Goal: Task Accomplishment & Management: Manage account settings

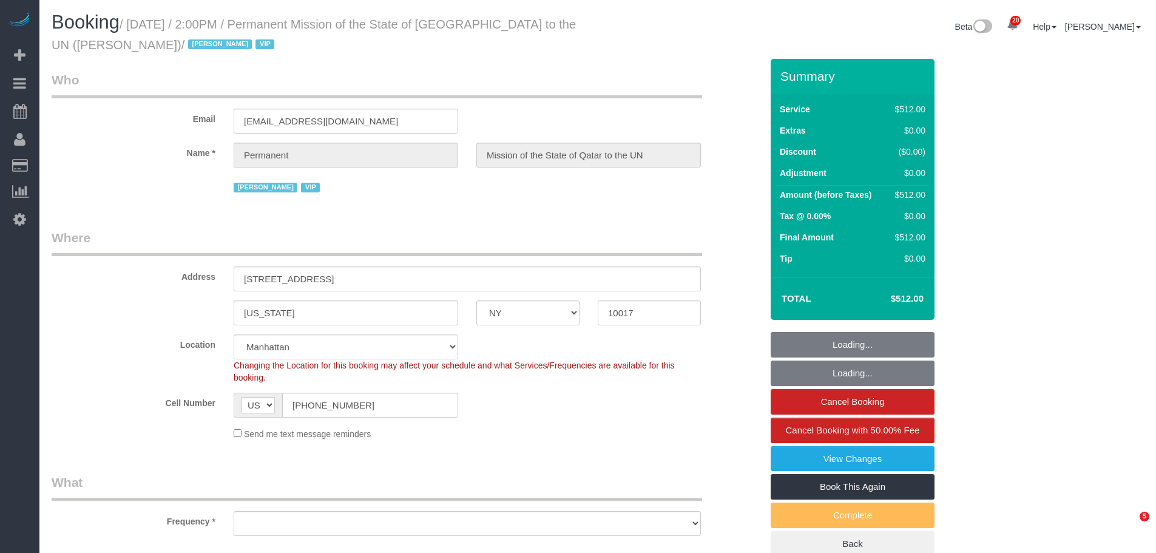
select select "NY"
select select "string:paypal"
select select "number:89"
select select "number:90"
select select "number:15"
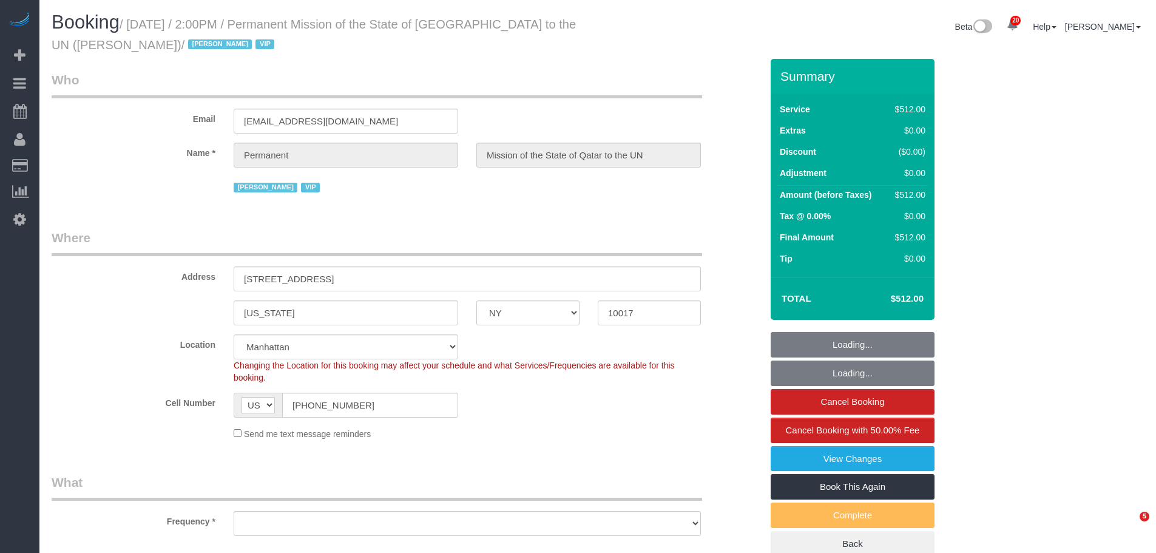
select select "number:7"
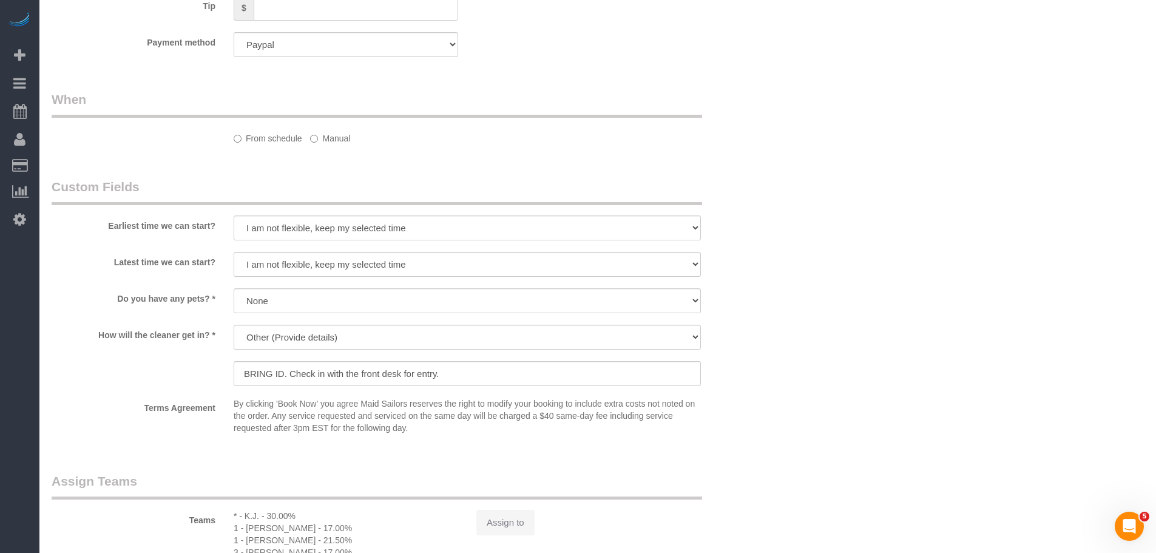
scroll to position [889, 0]
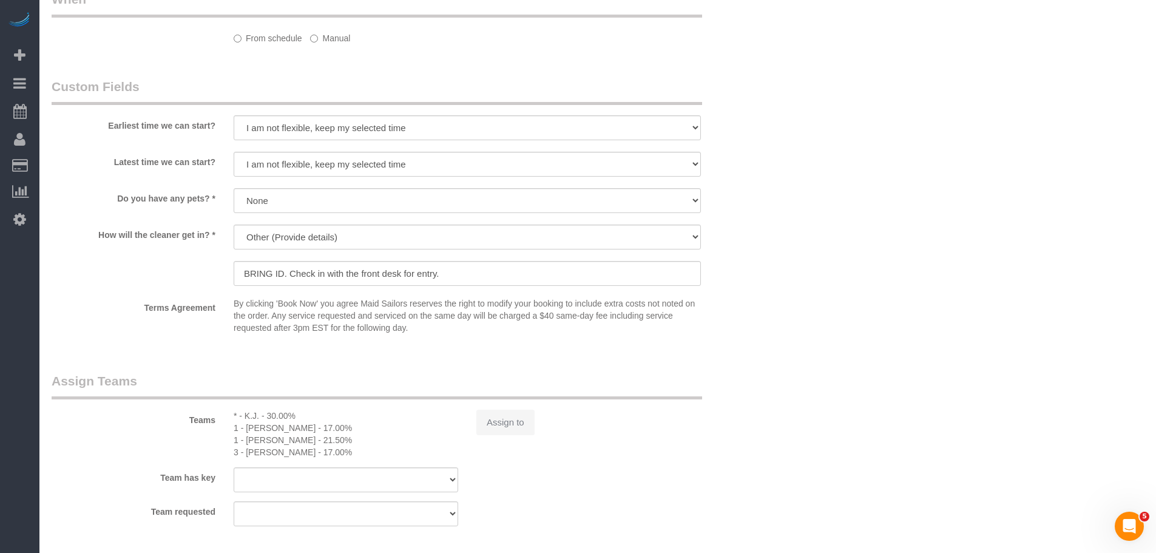
select select "object:960"
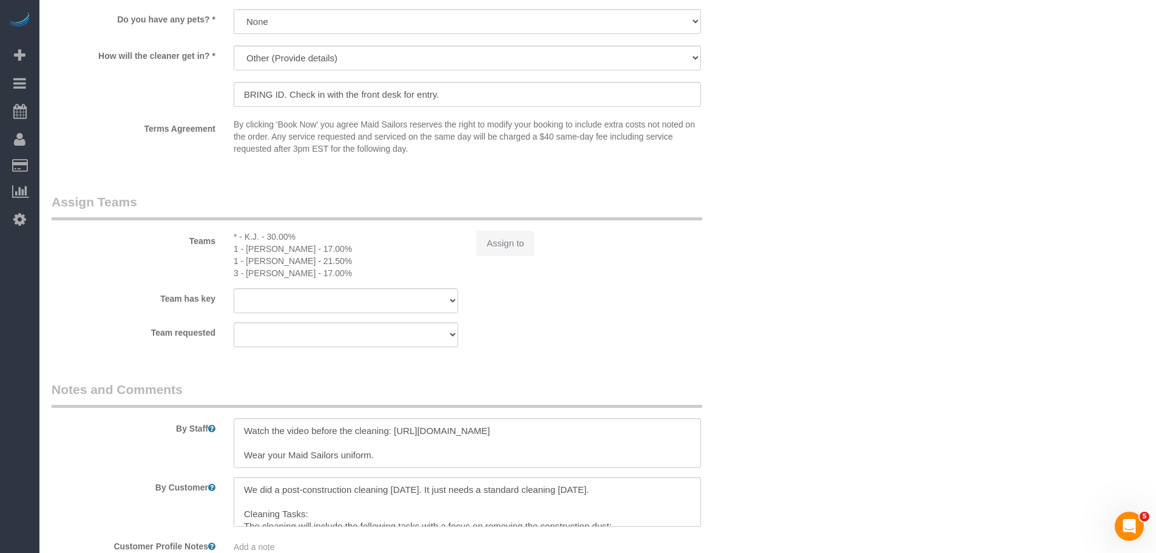
select select "spot1"
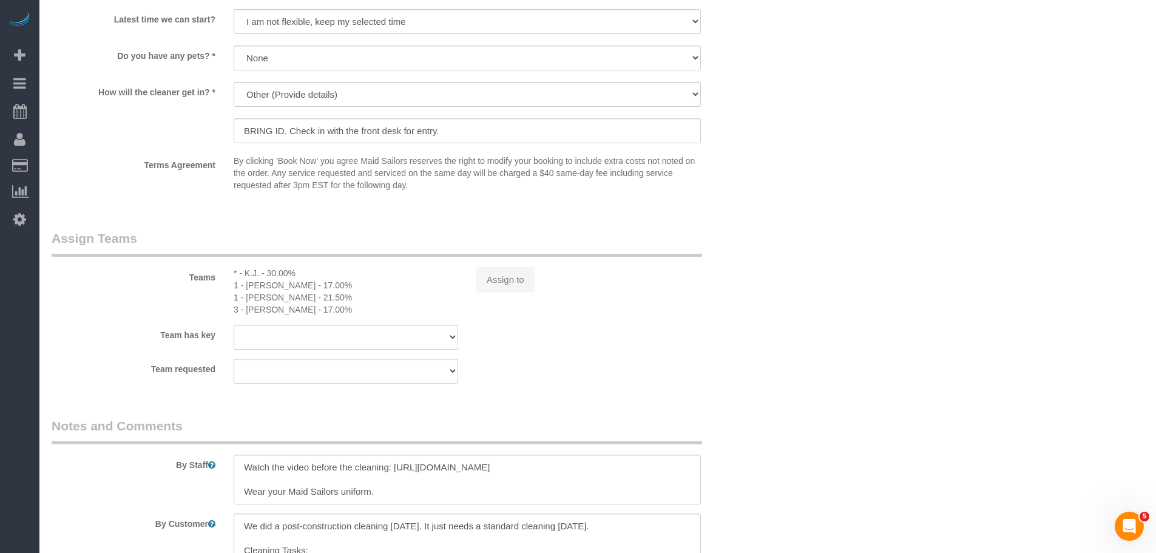
select select "480"
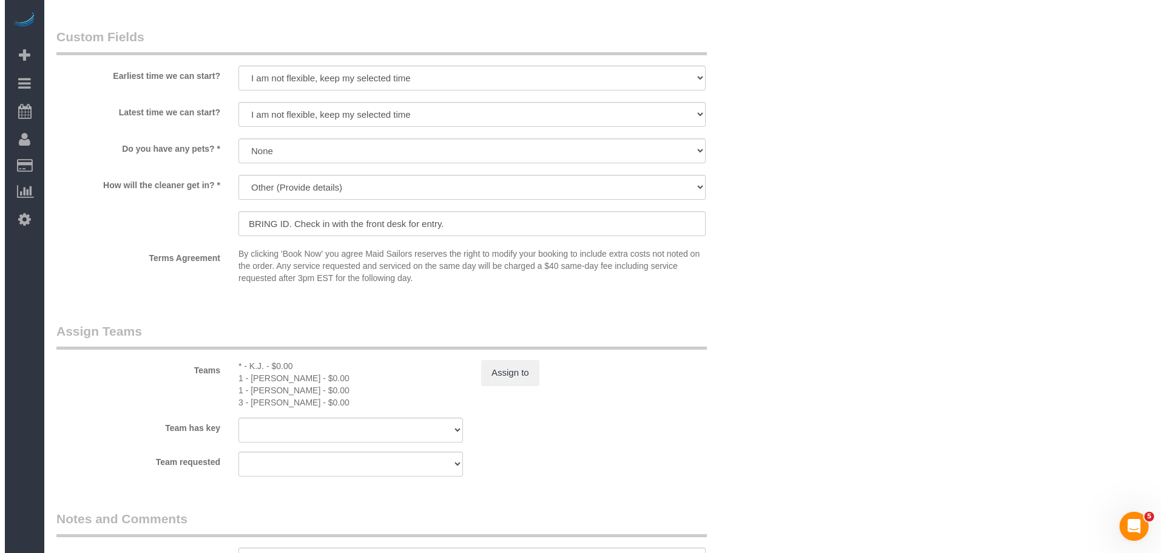
scroll to position [1161, 0]
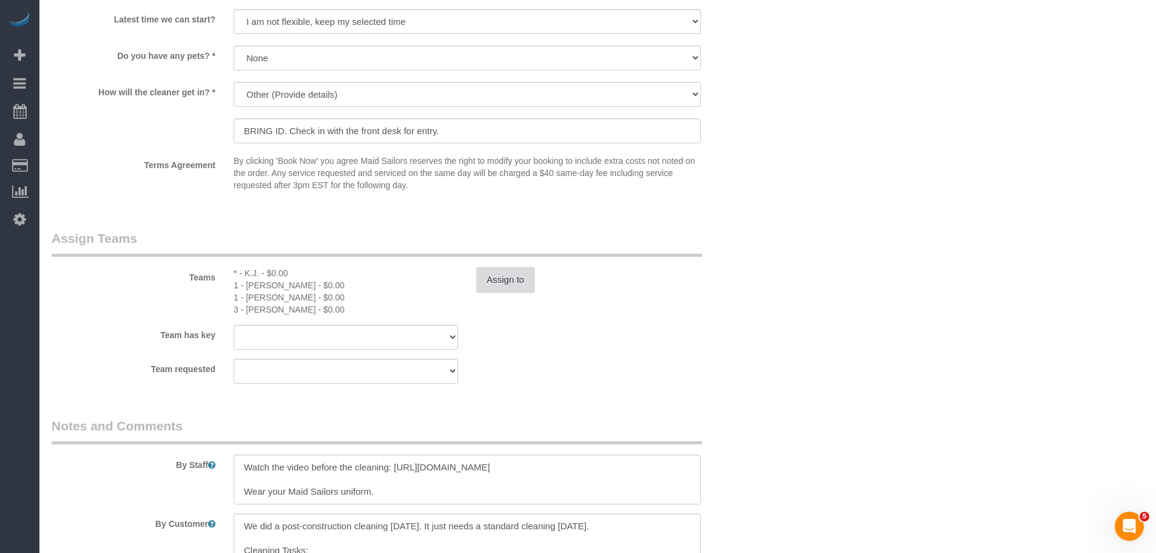
click at [503, 272] on button "Assign to" at bounding box center [505, 279] width 58 height 25
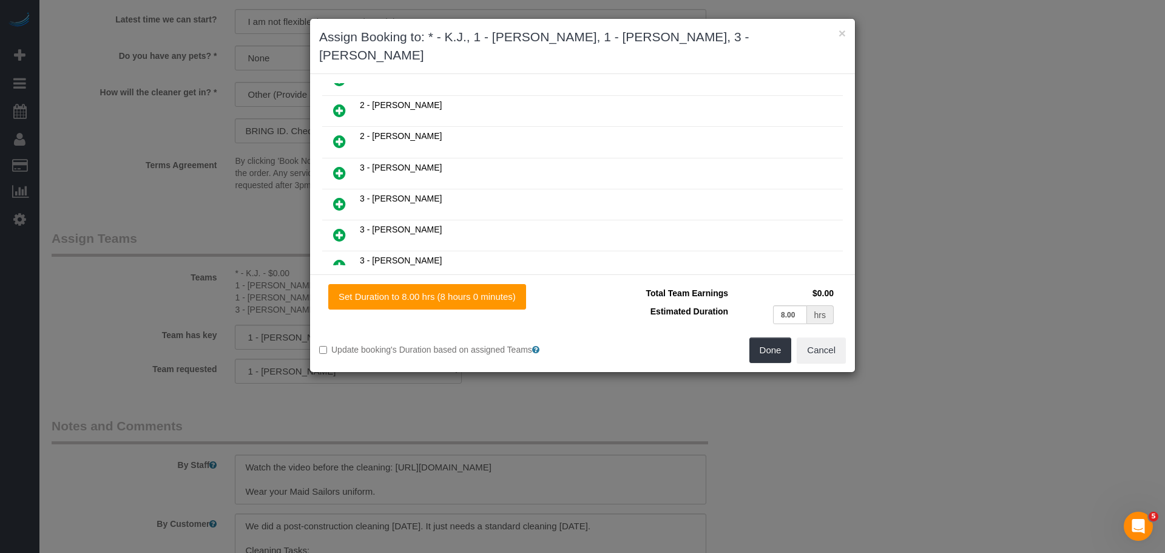
scroll to position [849, 0]
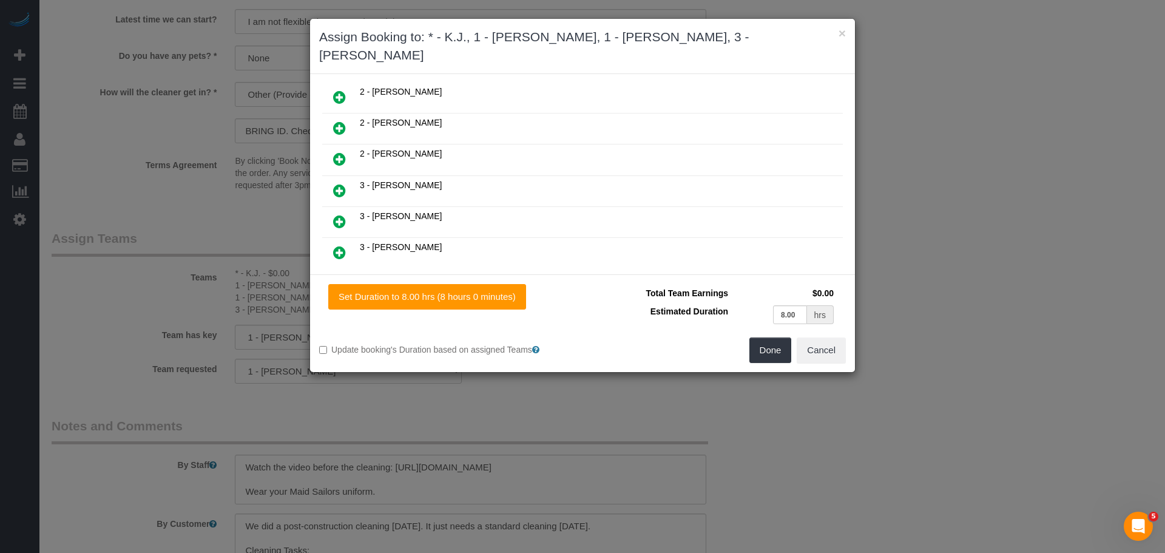
drag, startPoint x: 339, startPoint y: 175, endPoint x: 360, endPoint y: 179, distance: 21.7
click at [339, 183] on icon at bounding box center [339, 190] width 13 height 15
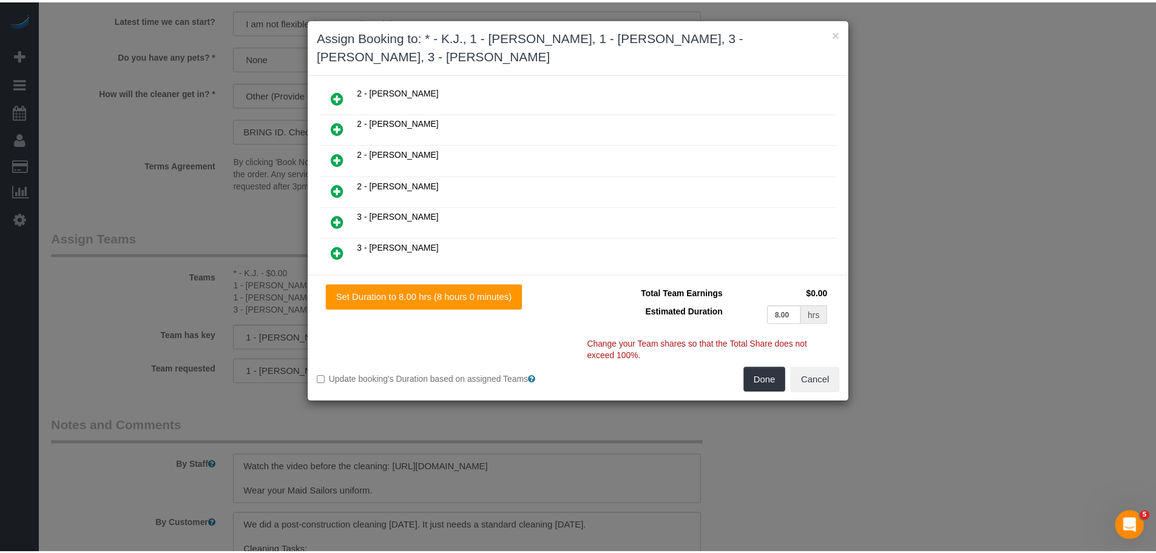
scroll to position [880, 0]
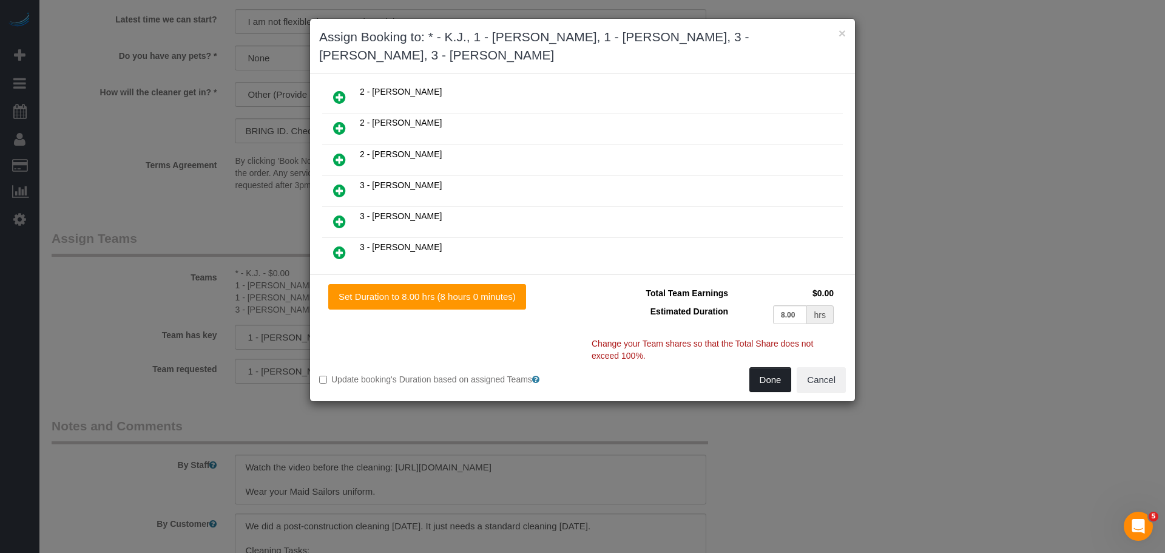
click at [757, 374] on button "Done" at bounding box center [770, 379] width 42 height 25
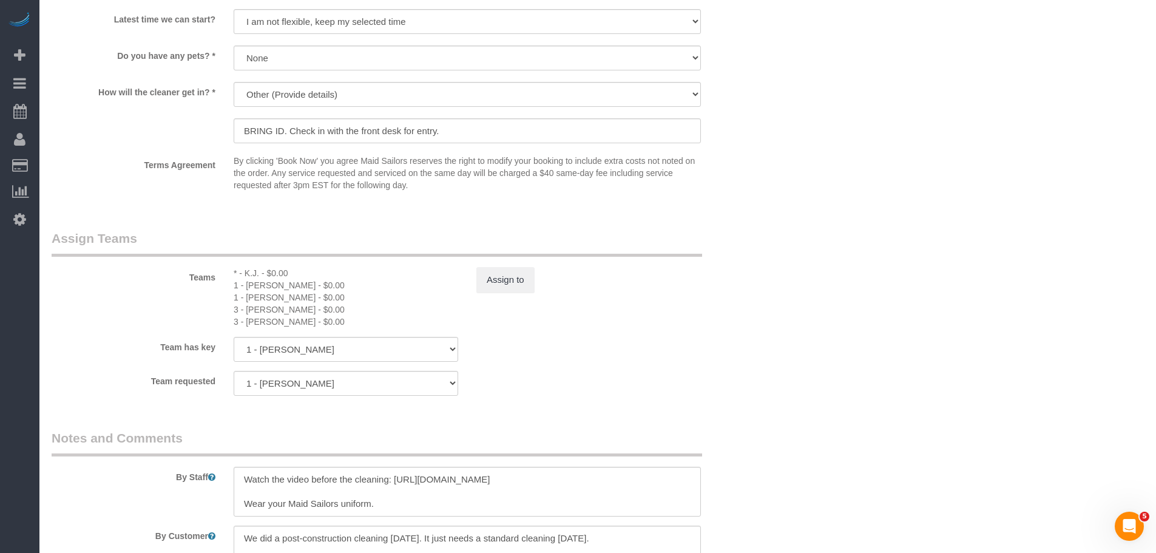
click at [712, 314] on div "Teams * - K.J. - $0.00 1 - [PERSON_NAME] - $0.00 1 - [PERSON_NAME] - $0.00 3 - …" at bounding box center [406, 278] width 728 height 98
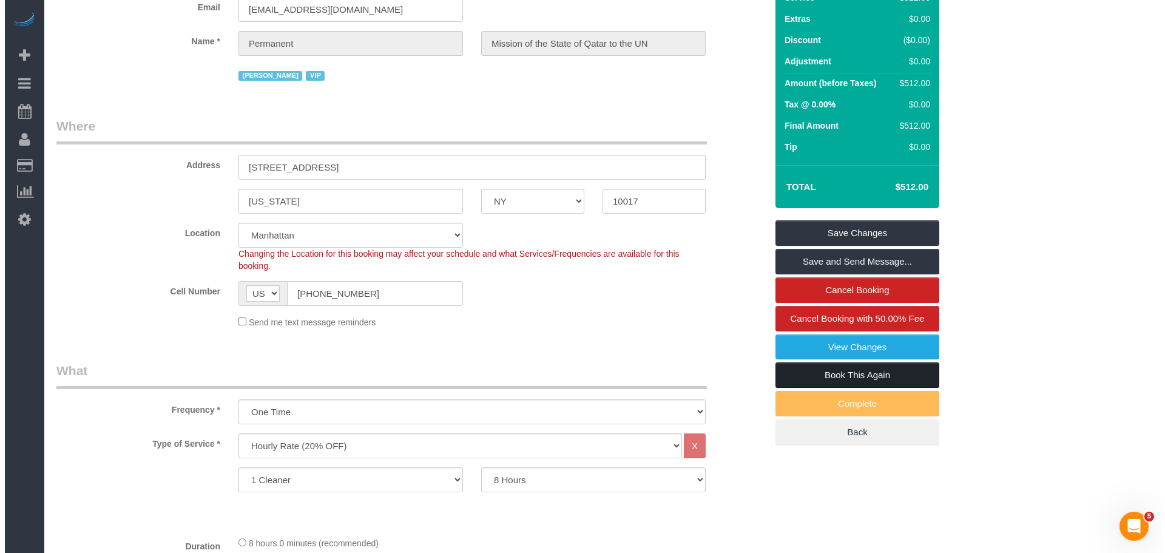
scroll to position [0, 0]
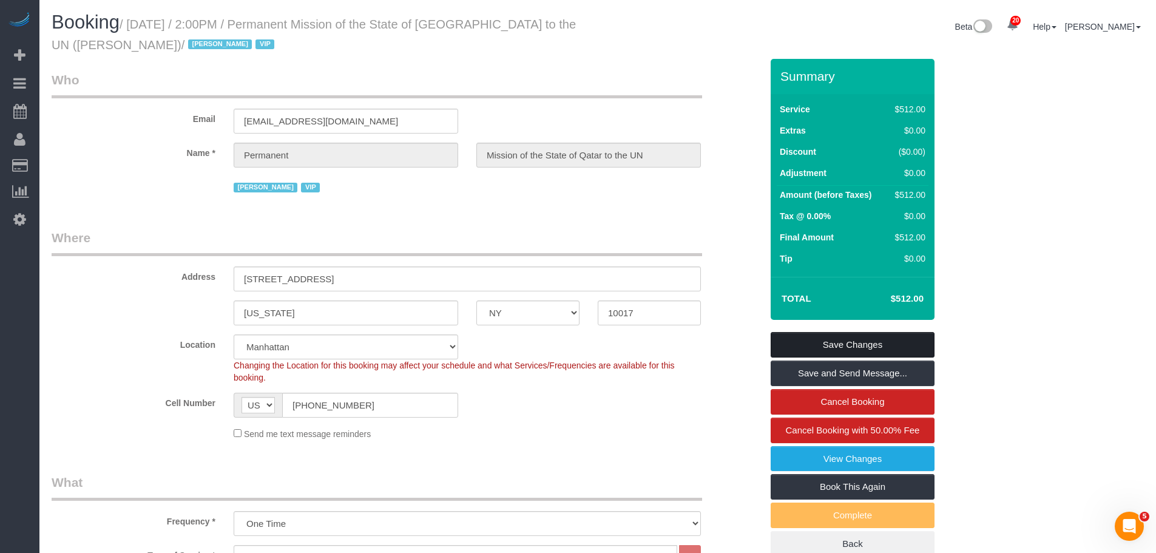
click at [876, 344] on link "Save Changes" at bounding box center [853, 344] width 164 height 25
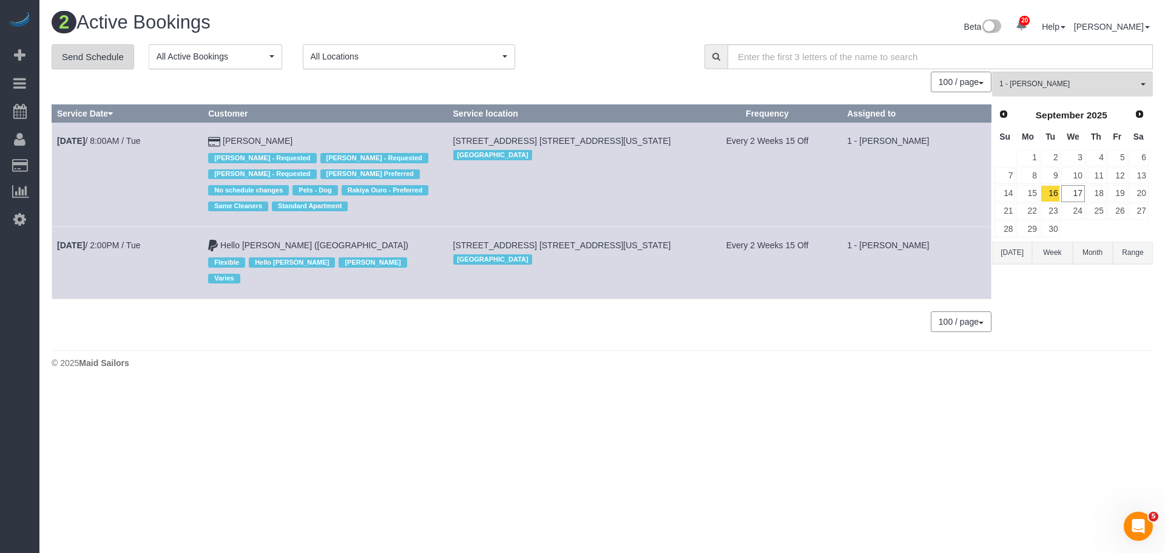
click at [93, 58] on link "Send Schedule" at bounding box center [93, 56] width 83 height 25
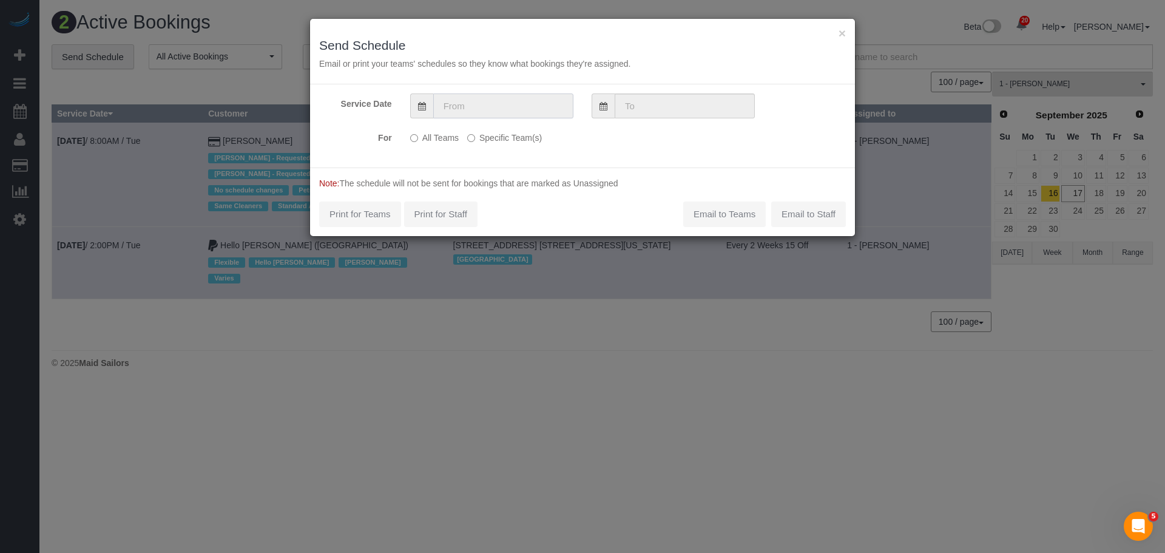
click at [445, 106] on input "text" at bounding box center [503, 105] width 140 height 25
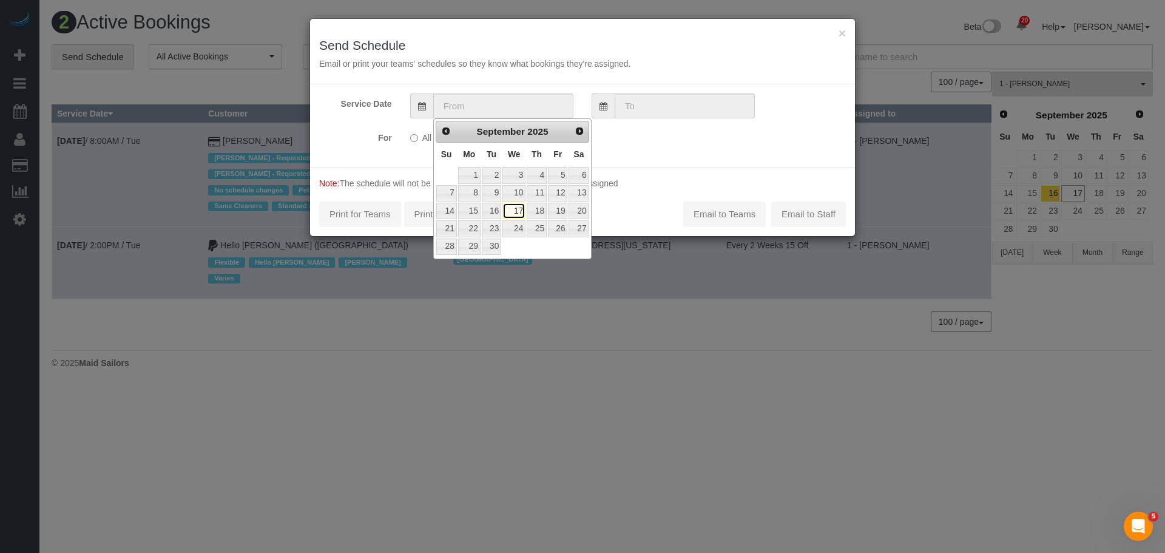
click at [517, 211] on link "17" at bounding box center [513, 211] width 23 height 16
type input "[DATE]"
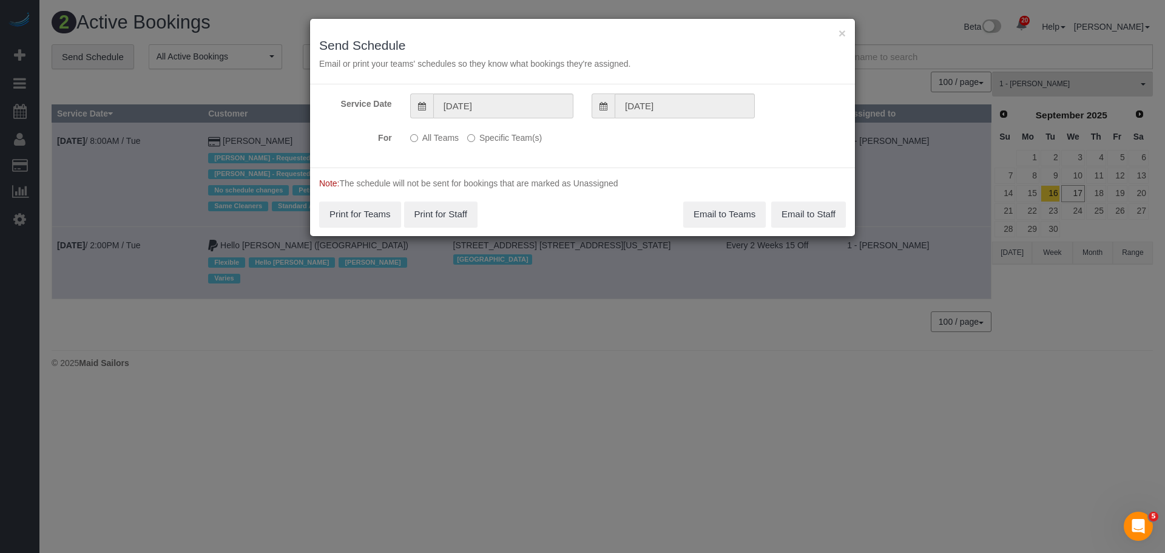
click at [493, 137] on label "Specific Team(s)" at bounding box center [504, 135] width 75 height 16
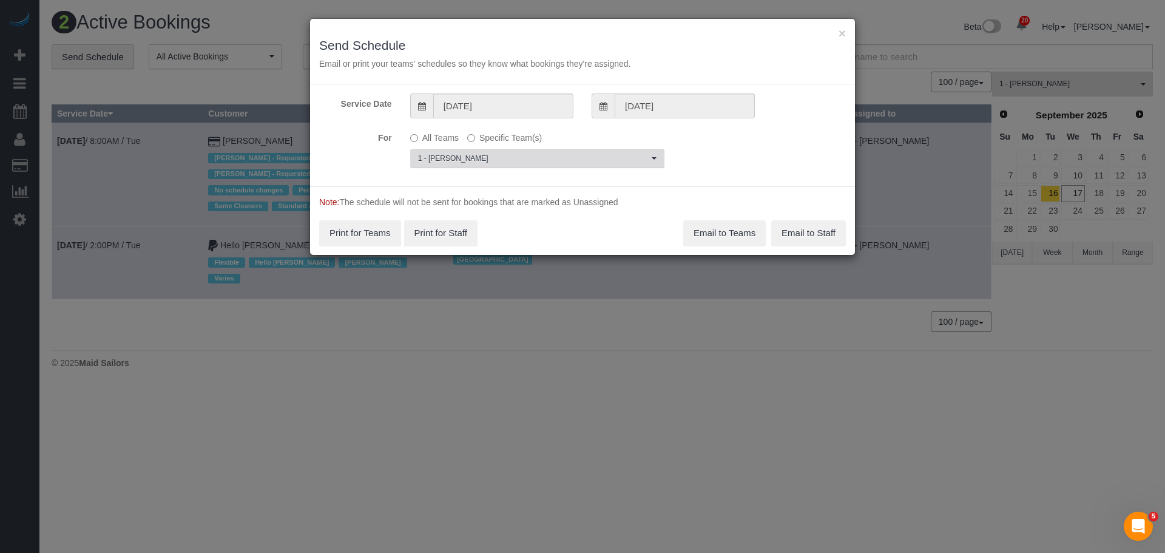
click at [502, 157] on span "1 - [PERSON_NAME]" at bounding box center [533, 159] width 231 height 10
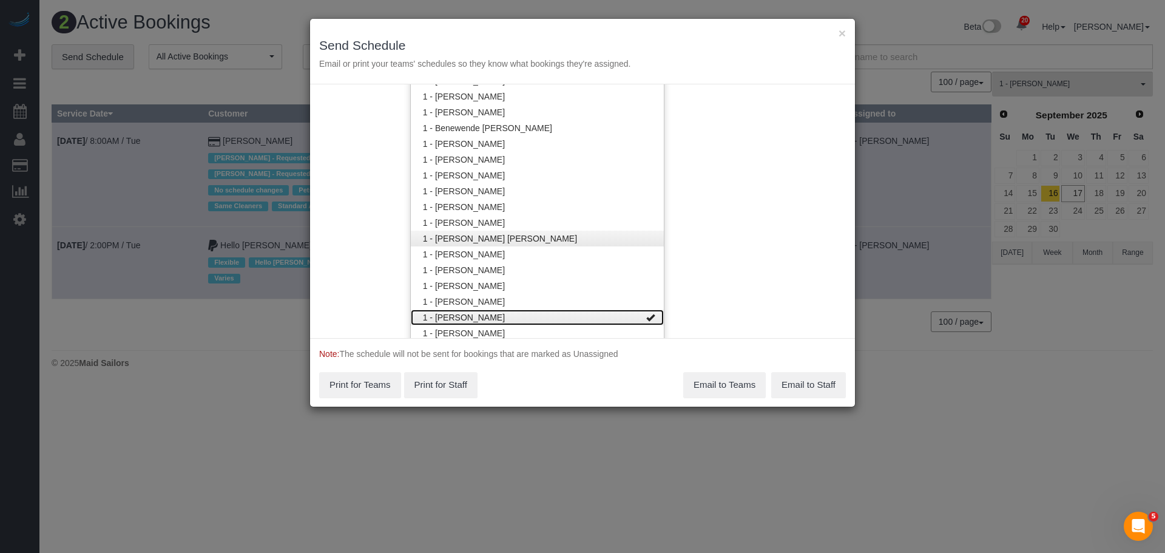
scroll to position [456, 0]
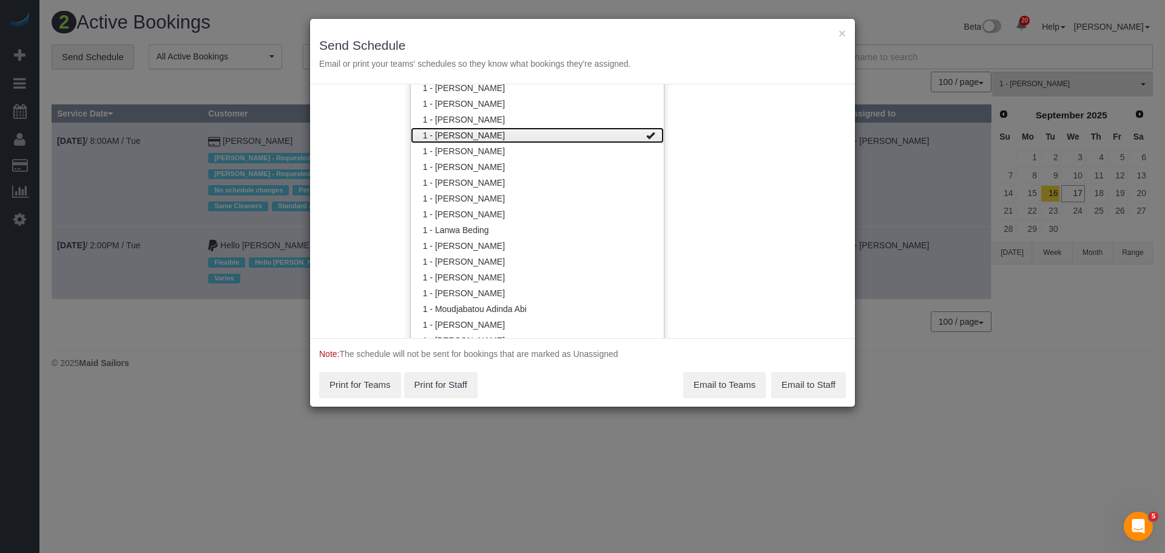
click at [561, 135] on link "1 - [PERSON_NAME]" at bounding box center [537, 135] width 253 height 16
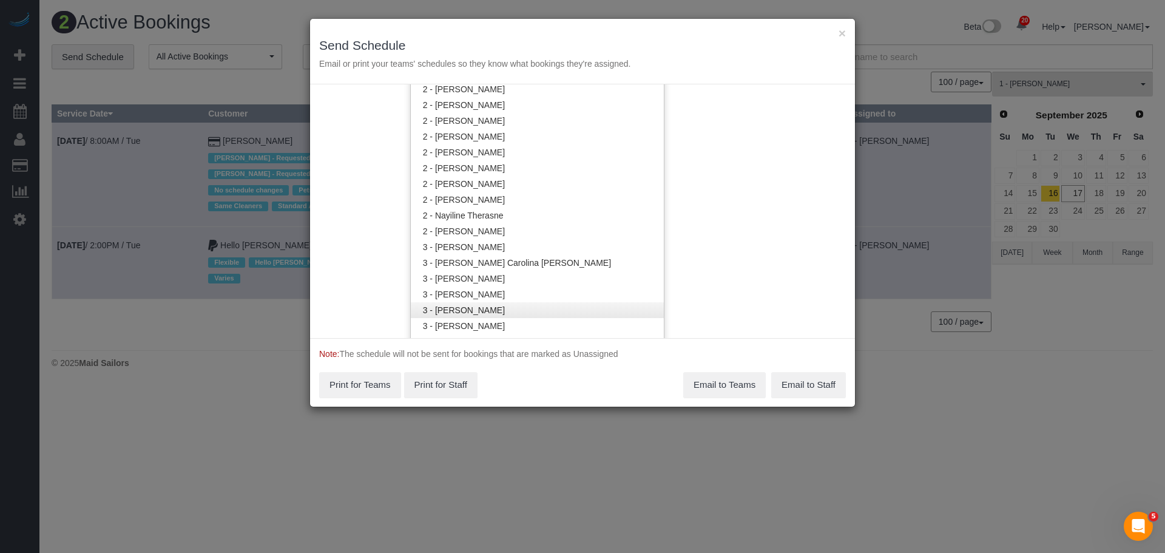
scroll to position [1002, 0]
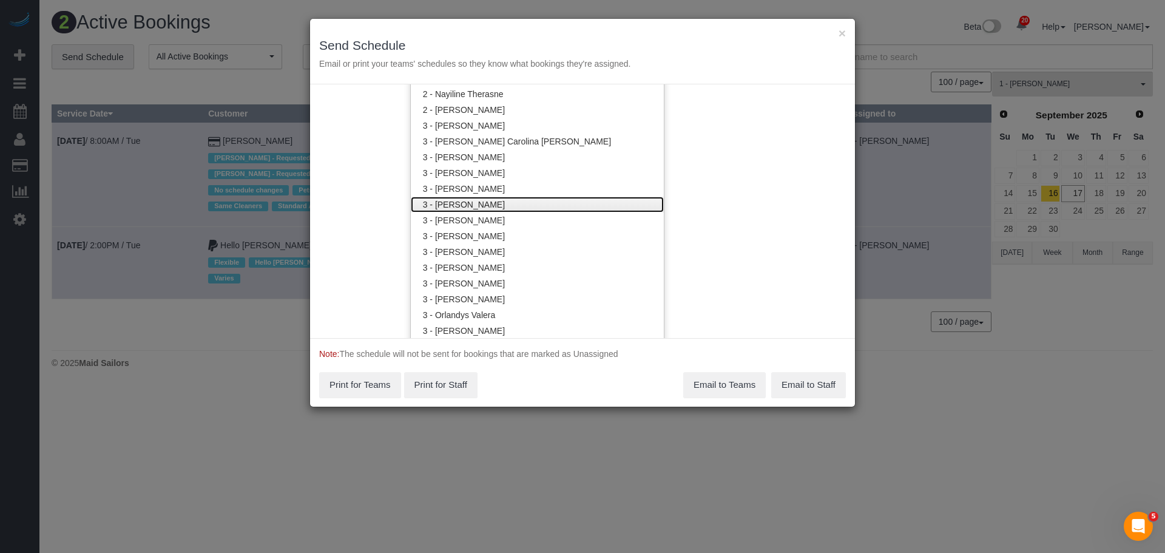
click at [542, 203] on link "3 - [PERSON_NAME]" at bounding box center [537, 205] width 253 height 16
click at [723, 192] on div "Service Date [DATE] [DATE] For All Teams Specific Team(s) 3 - [PERSON_NAME] Cho…" at bounding box center [582, 211] width 545 height 254
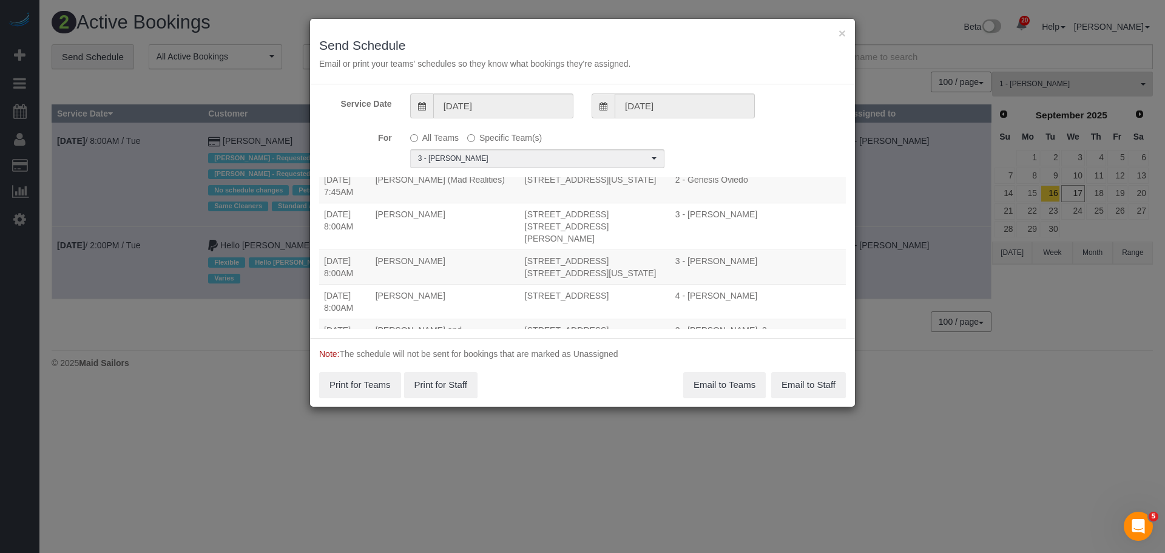
scroll to position [0, 0]
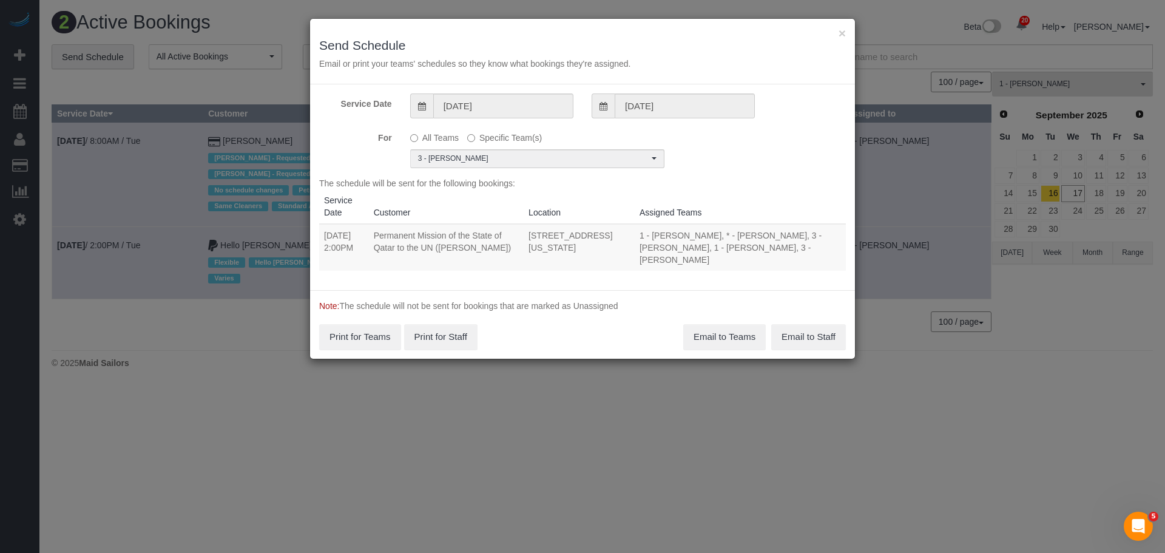
drag, startPoint x: 323, startPoint y: 221, endPoint x: 647, endPoint y: 245, distance: 324.8
click at [647, 245] on tr "[DATE] 2:00PM Permanent Mission of the State of [GEOGRAPHIC_DATA] to the UN ([P…" at bounding box center [582, 247] width 527 height 47
copy tr "[DATE] 2:00PM Permanent Mission of the State of [GEOGRAPHIC_DATA] to the UN ([P…"
click at [706, 324] on button "Email to Teams" at bounding box center [724, 336] width 83 height 25
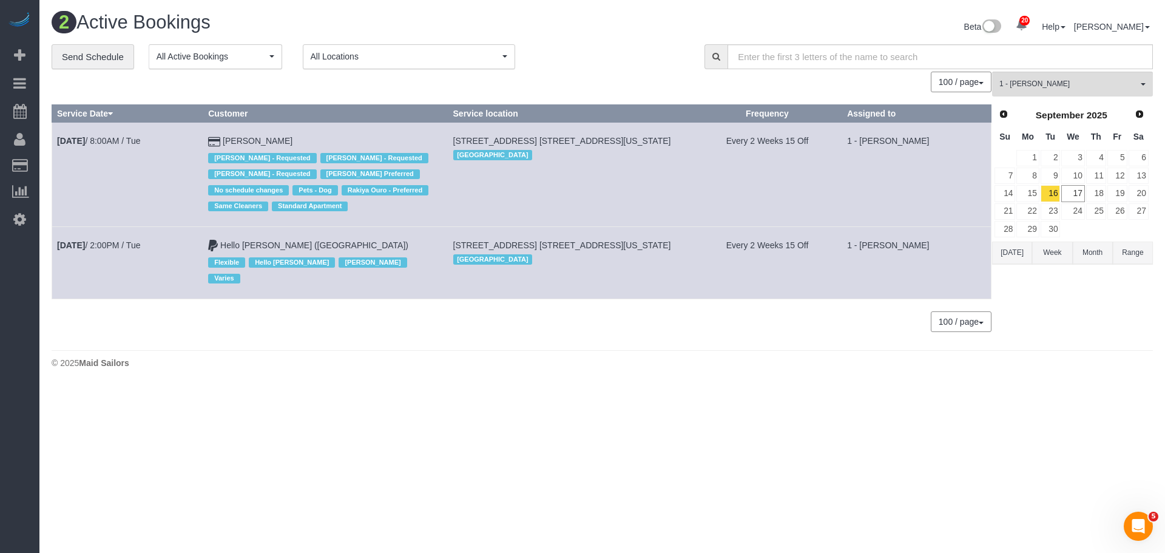
click at [735, 425] on body "20 Beta Your Notifications You have 0 alerts × You have 8 to charge for [DATE] …" at bounding box center [582, 276] width 1165 height 553
click at [1072, 192] on link "17" at bounding box center [1072, 193] width 23 height 16
click at [1042, 85] on span "1 - [PERSON_NAME]" at bounding box center [1068, 84] width 138 height 10
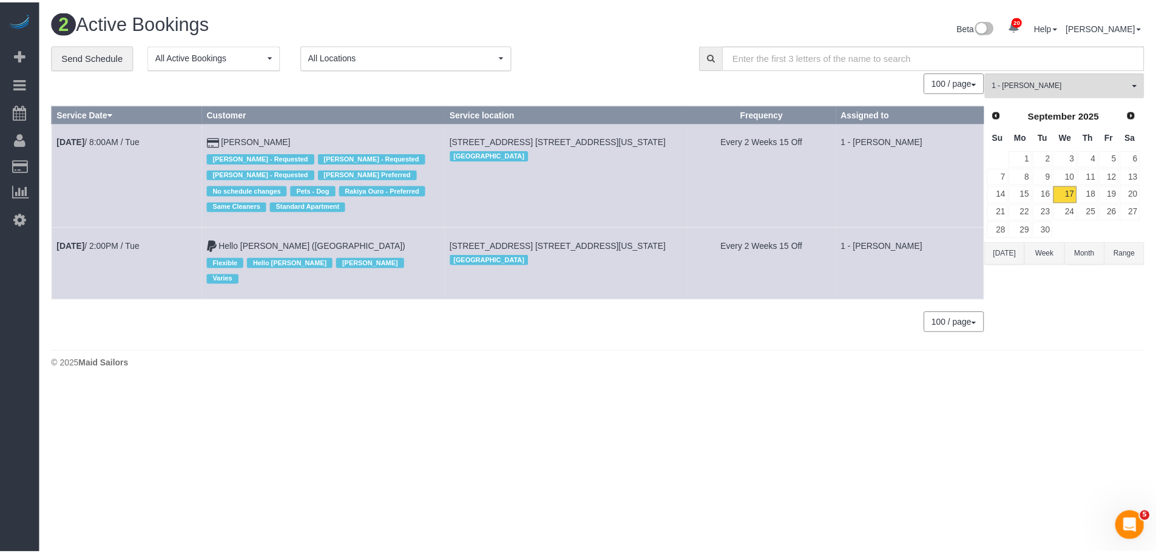
scroll to position [295, 0]
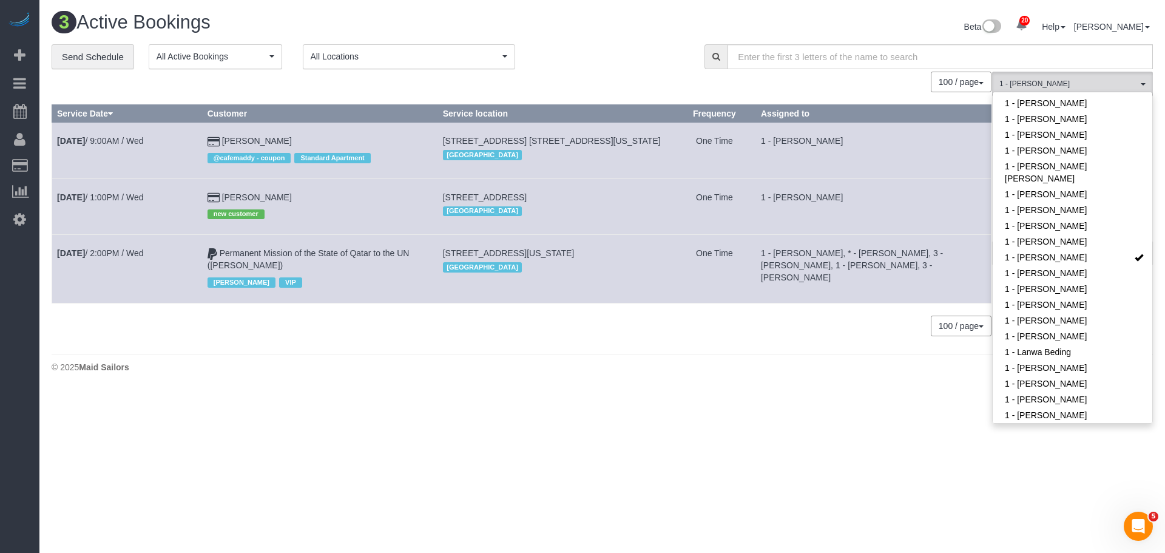
click at [690, 322] on div "100 / page 10 / page 20 / page 30 / page 40 / page 50 / page 100 / page" at bounding box center [522, 326] width 940 height 21
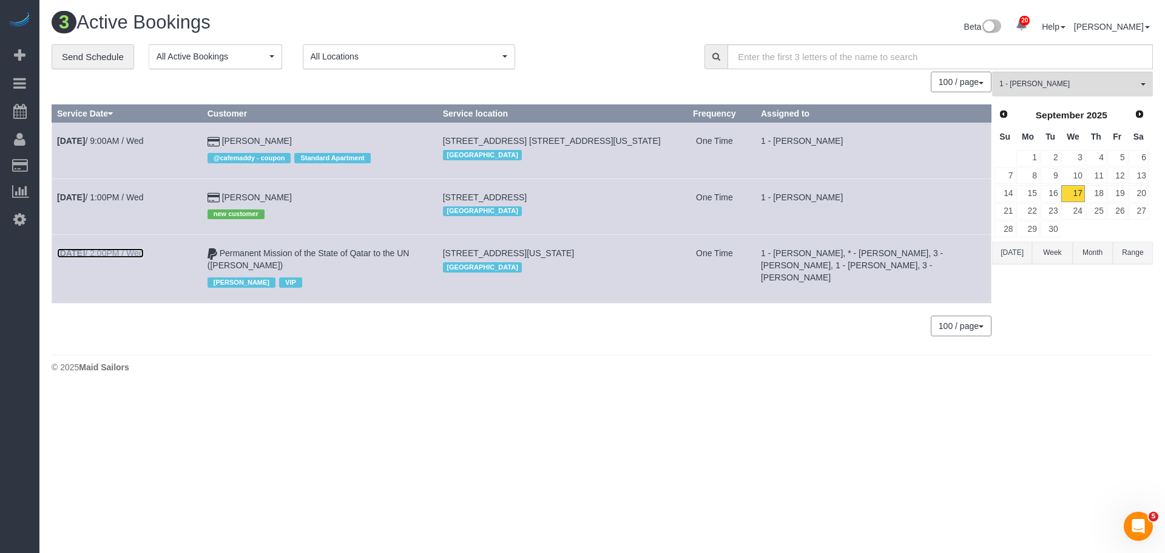
click at [79, 252] on b "[DATE]" at bounding box center [71, 253] width 28 height 10
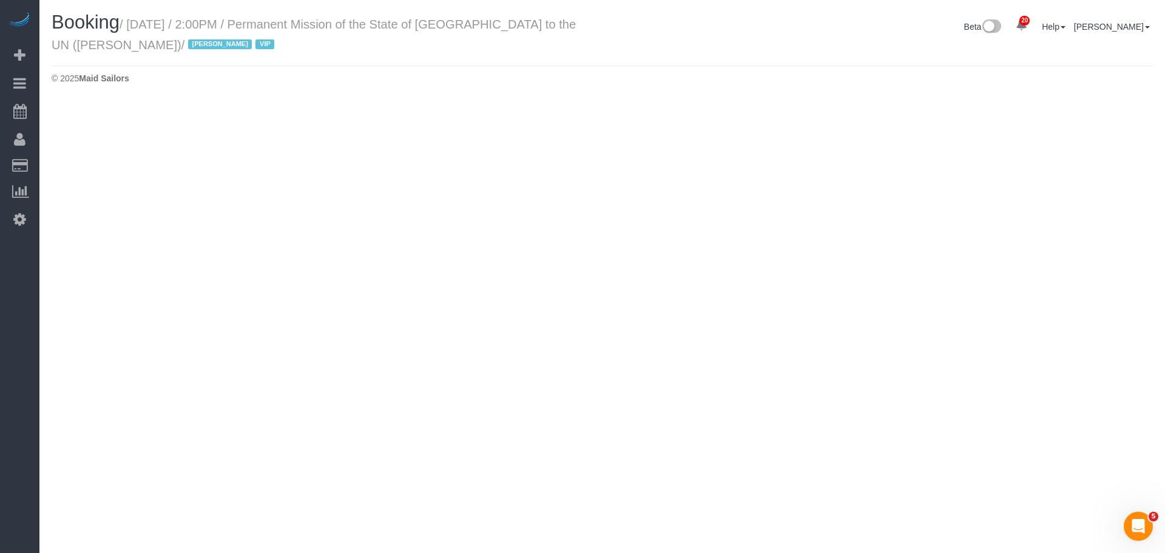
select select "NY"
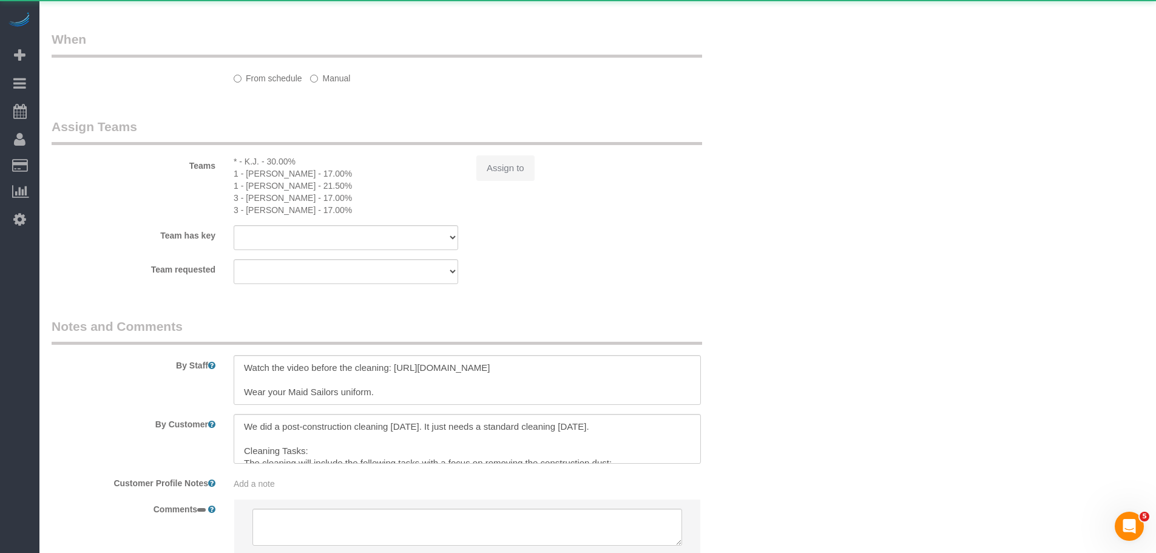
scroll to position [881, 0]
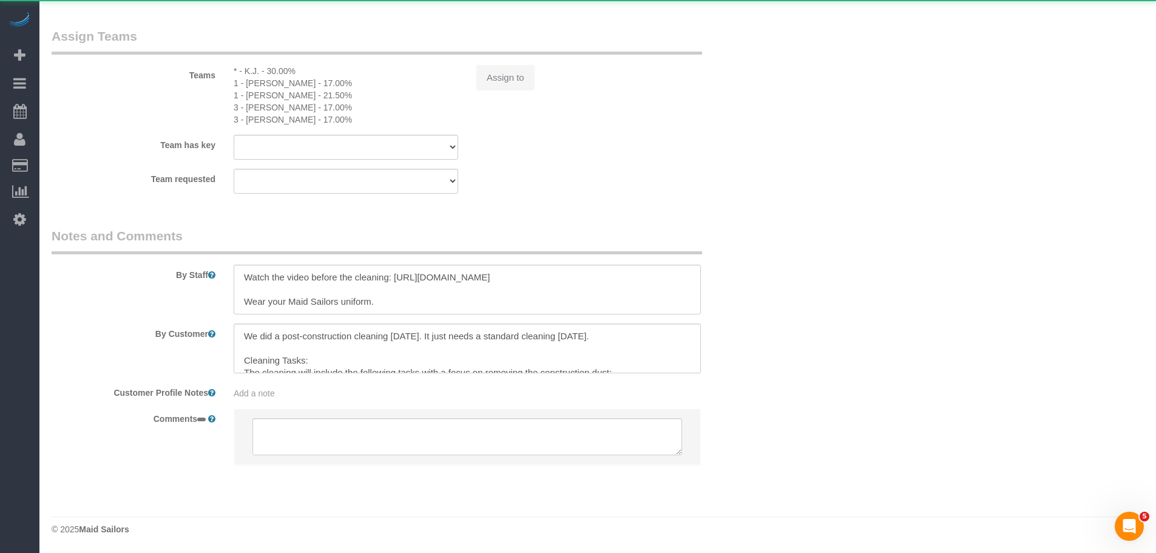
select select "object:4610"
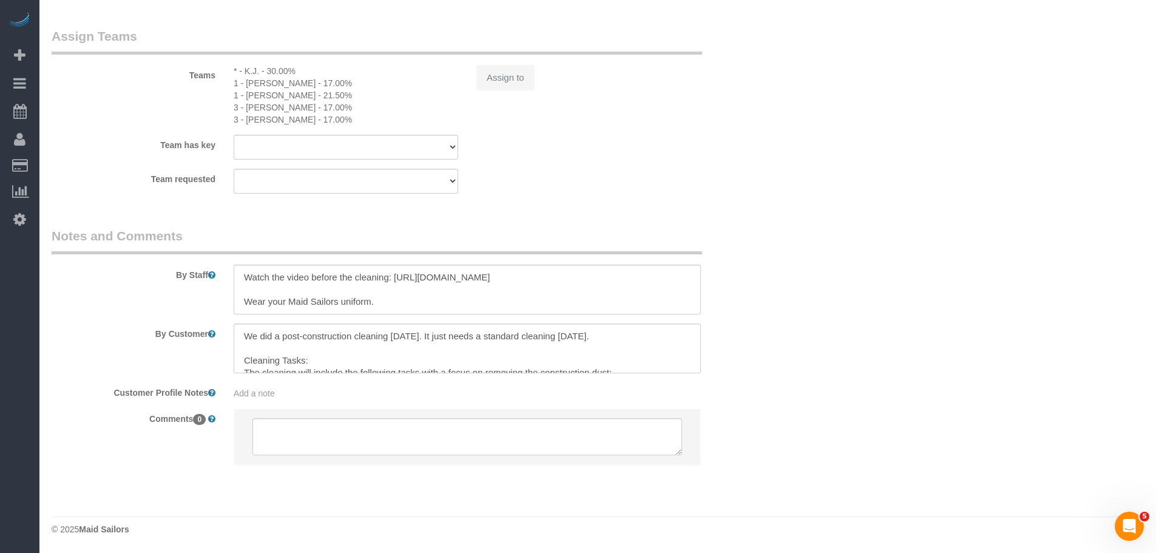
scroll to position [0, 0]
select select "480"
click at [501, 77] on div "Assign to" at bounding box center [588, 77] width 243 height 25
select select "spot43"
select select "number:89"
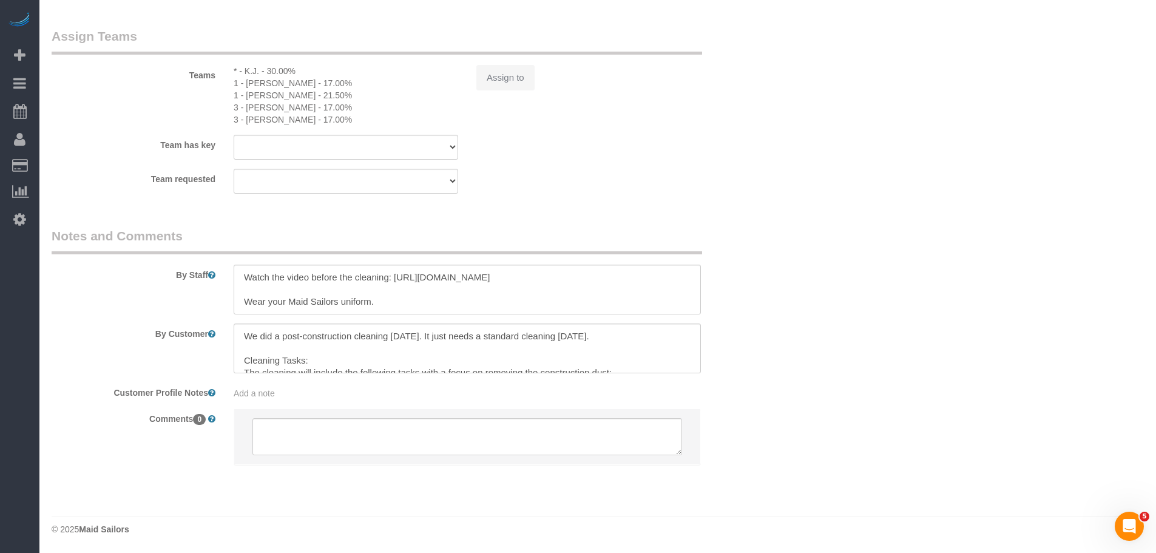
select select "number:90"
select select "number:15"
select select "number:7"
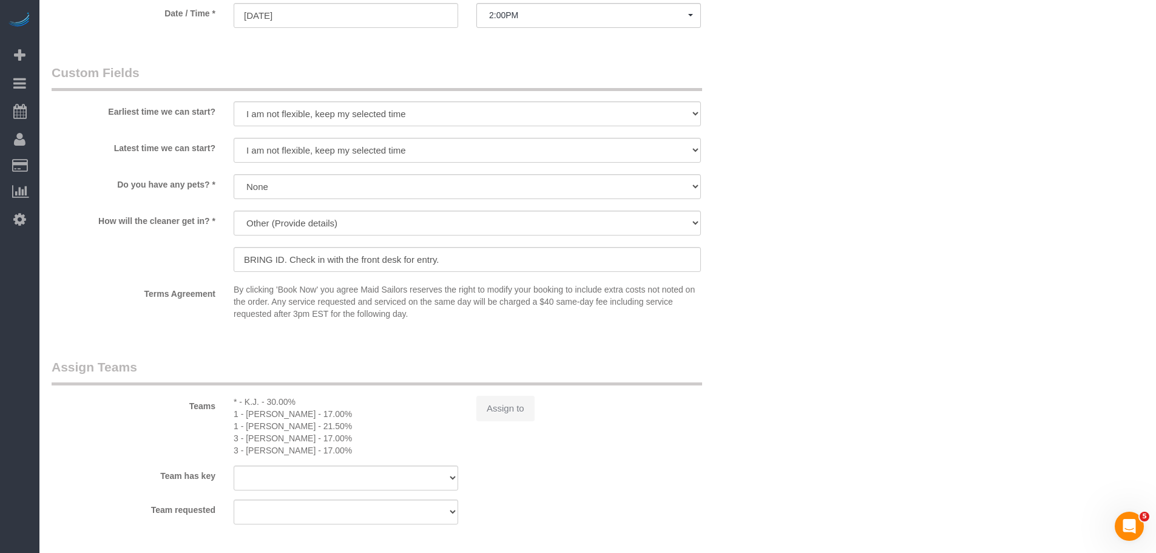
select select "object:4911"
select select "spot85"
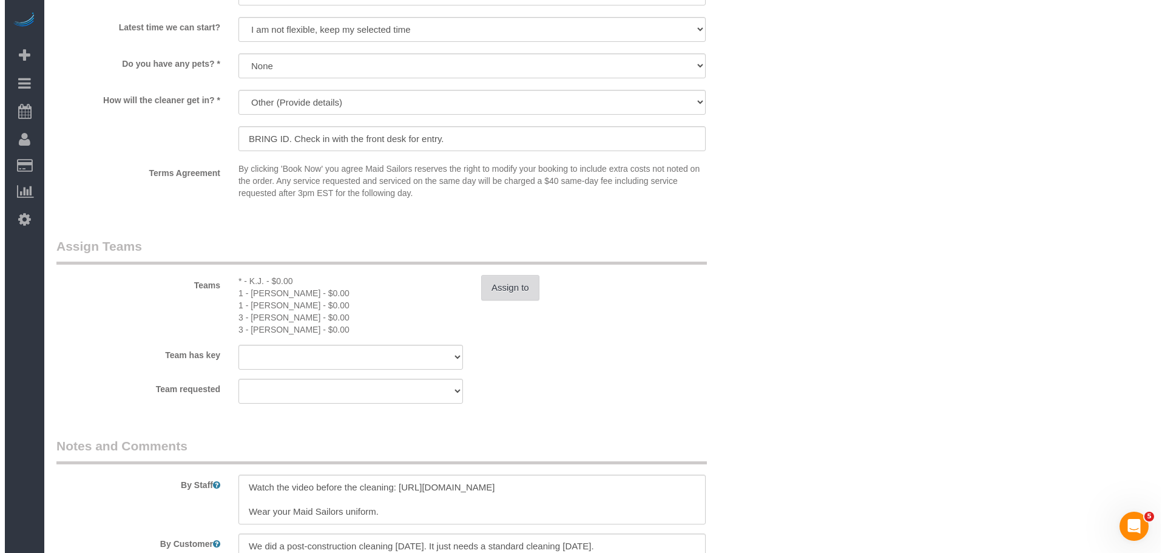
scroll to position [1153, 0]
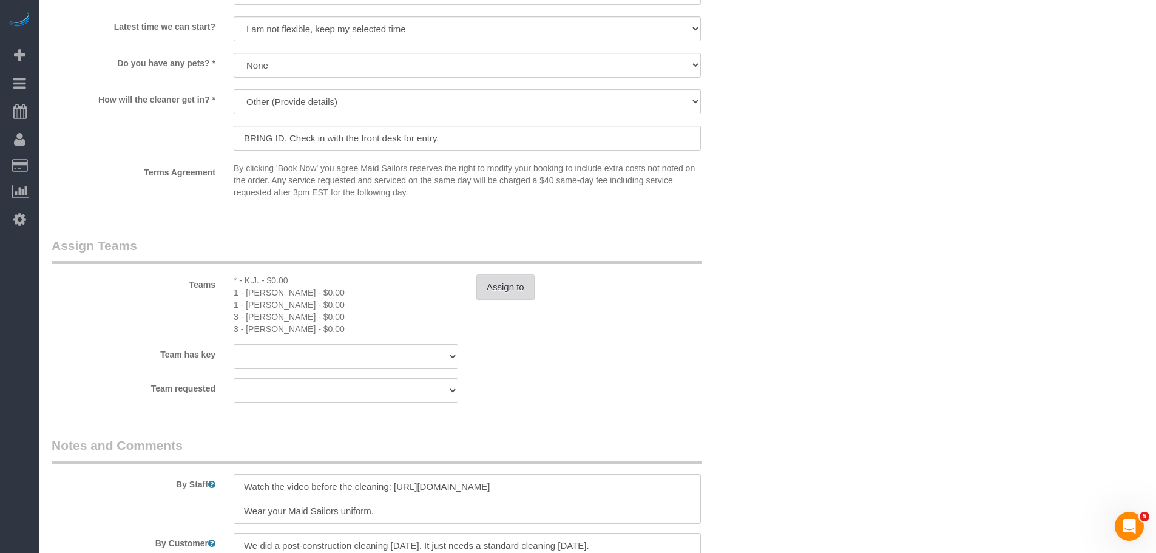
click at [504, 280] on button "Assign to" at bounding box center [505, 286] width 58 height 25
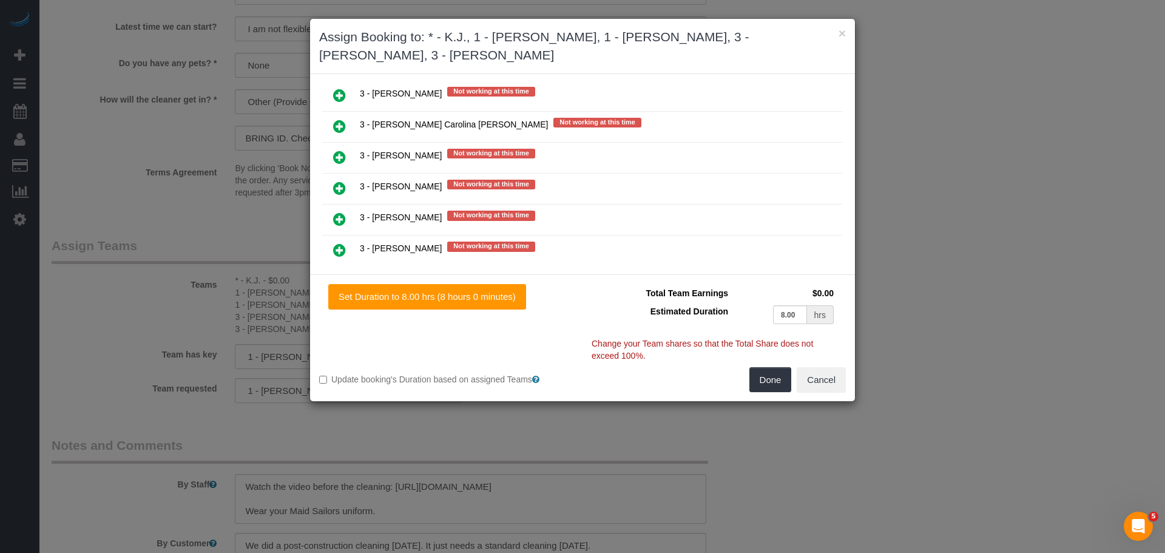
scroll to position [2112, 0]
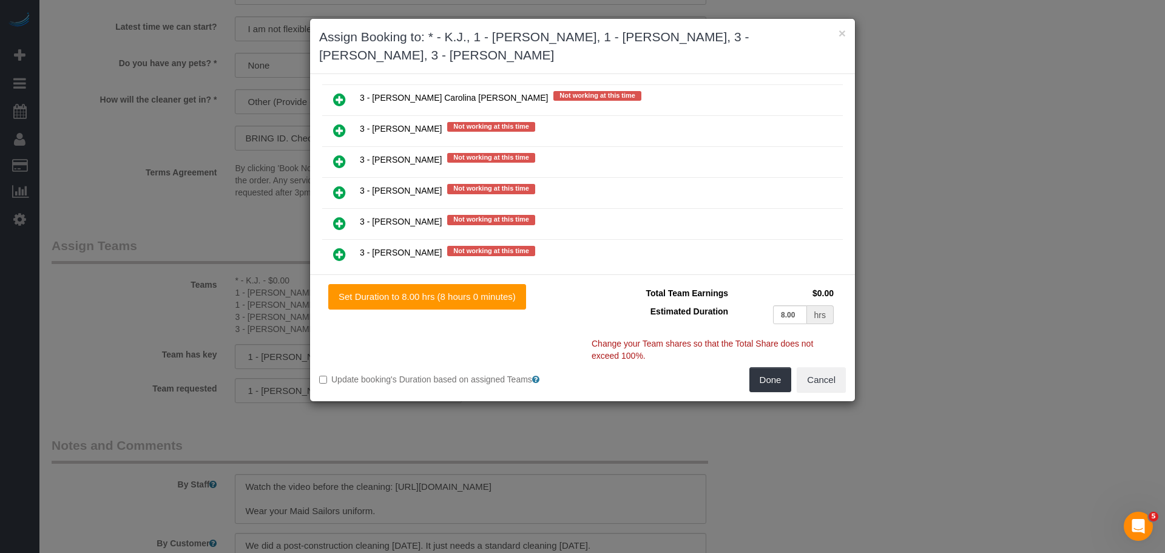
click at [342, 195] on icon at bounding box center [339, 192] width 13 height 15
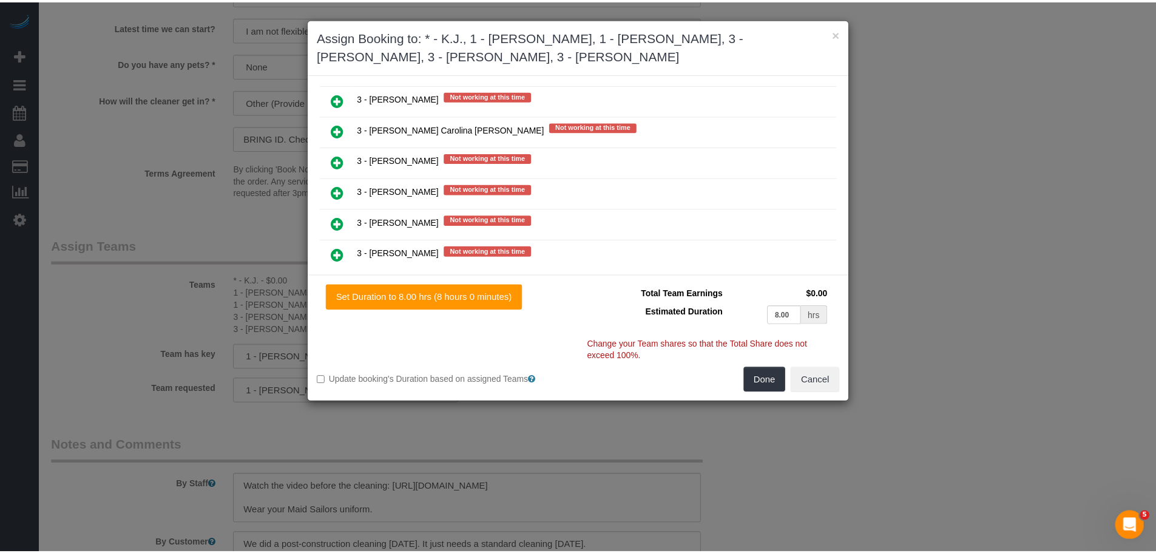
scroll to position [2142, 0]
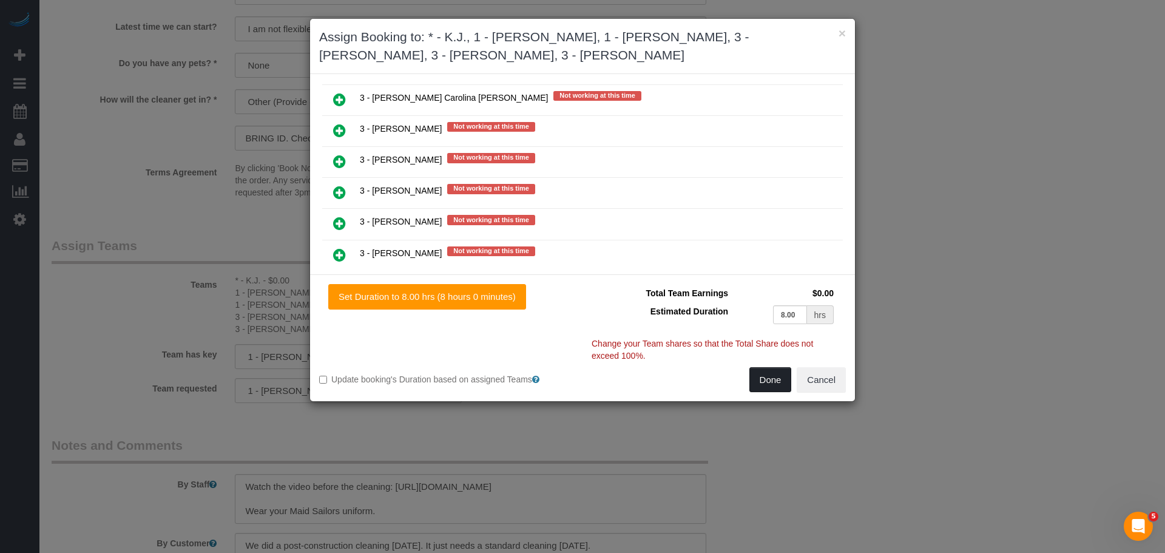
click at [766, 384] on button "Done" at bounding box center [770, 379] width 42 height 25
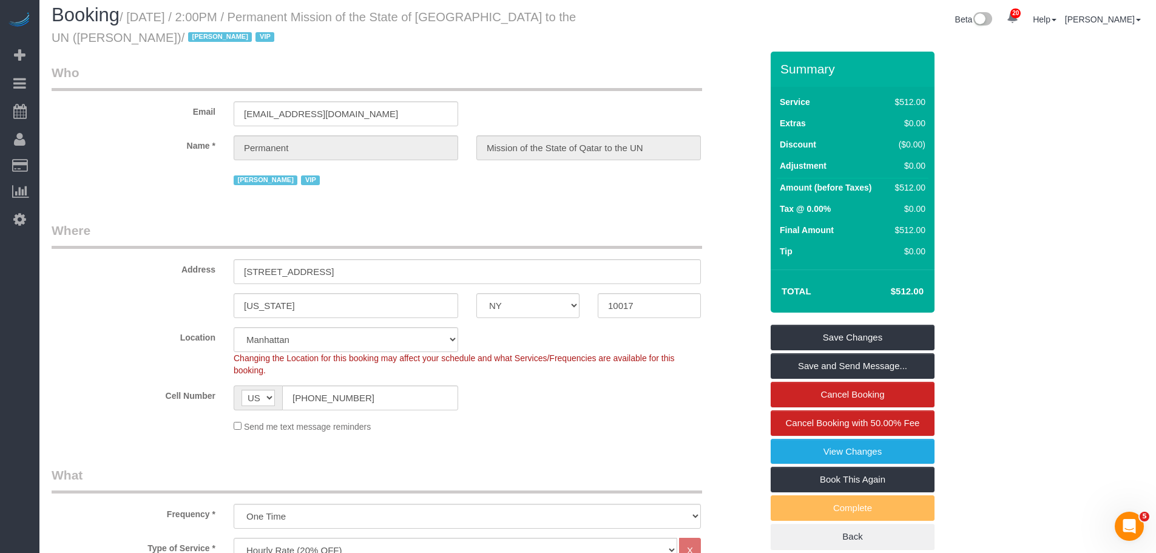
scroll to position [0, 0]
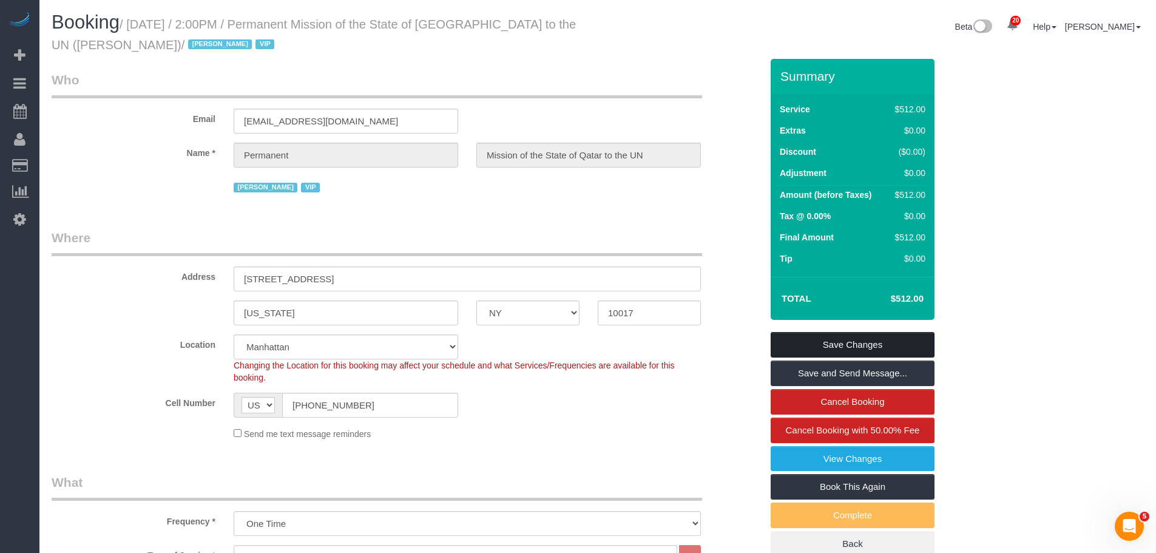
click at [834, 344] on link "Save Changes" at bounding box center [853, 344] width 164 height 25
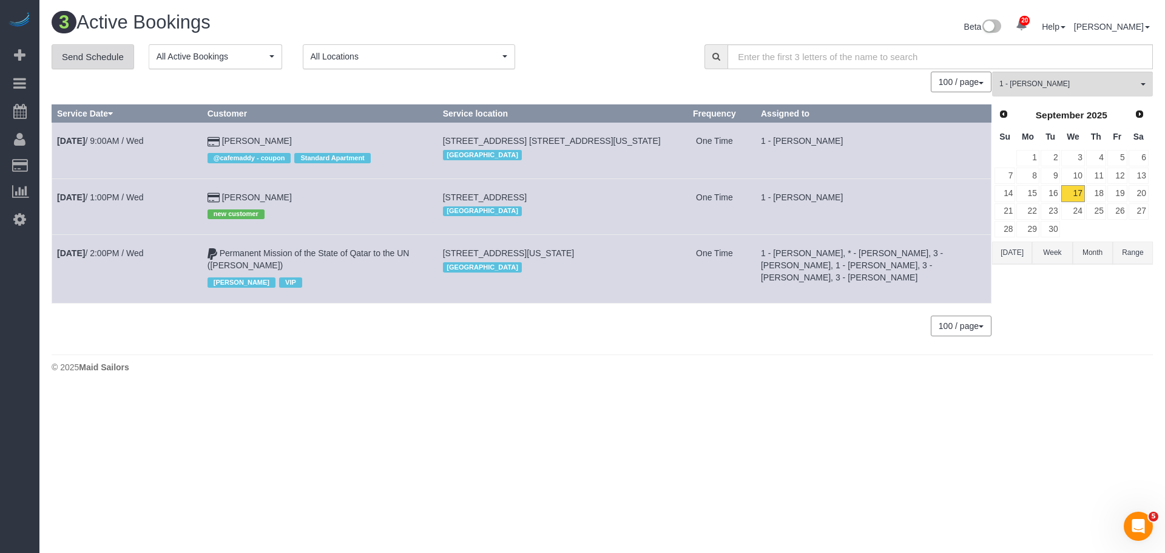
click at [81, 62] on link "Send Schedule" at bounding box center [93, 56] width 83 height 25
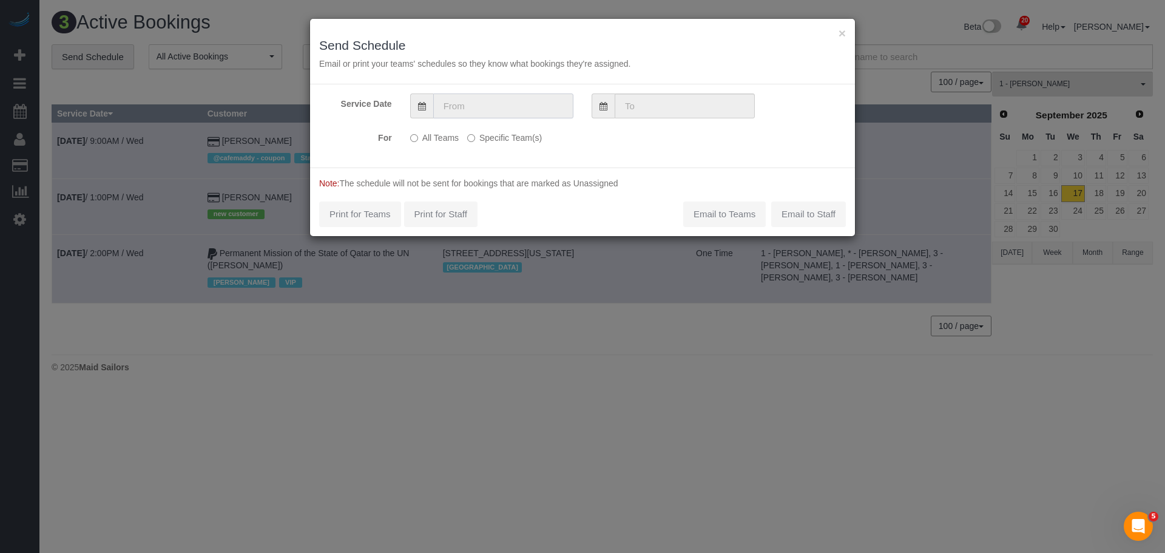
click at [498, 106] on input "text" at bounding box center [503, 105] width 140 height 25
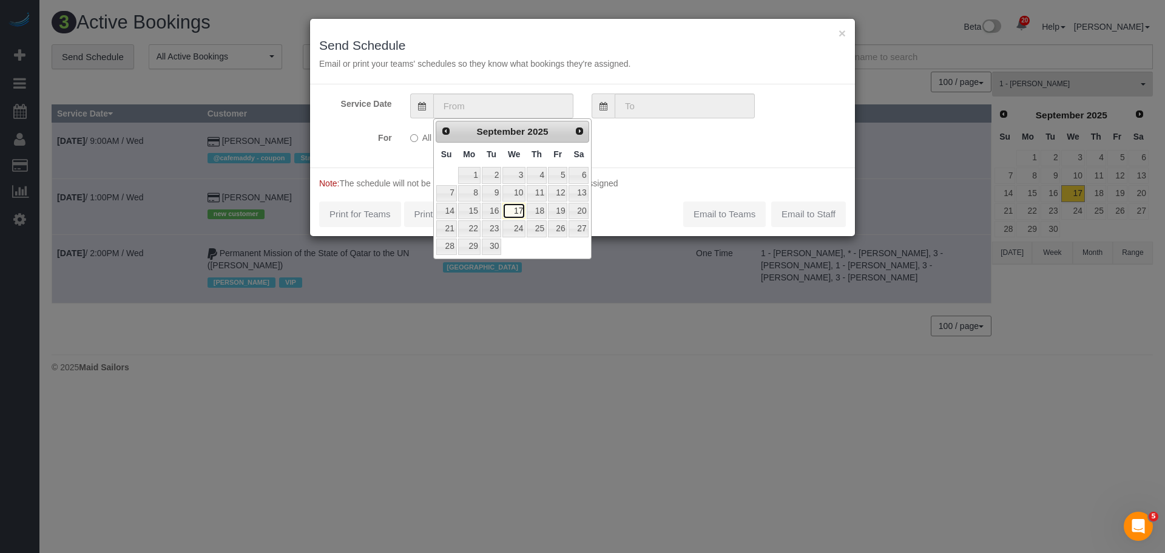
click at [518, 213] on link "17" at bounding box center [513, 211] width 23 height 16
type input "[DATE]"
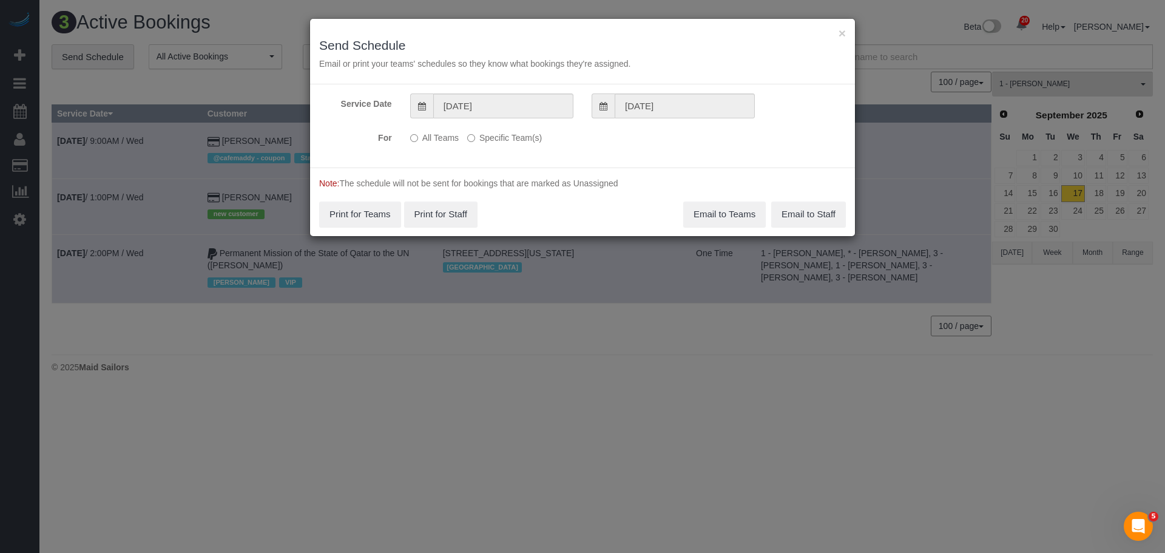
click at [501, 136] on label "Specific Team(s)" at bounding box center [504, 135] width 75 height 16
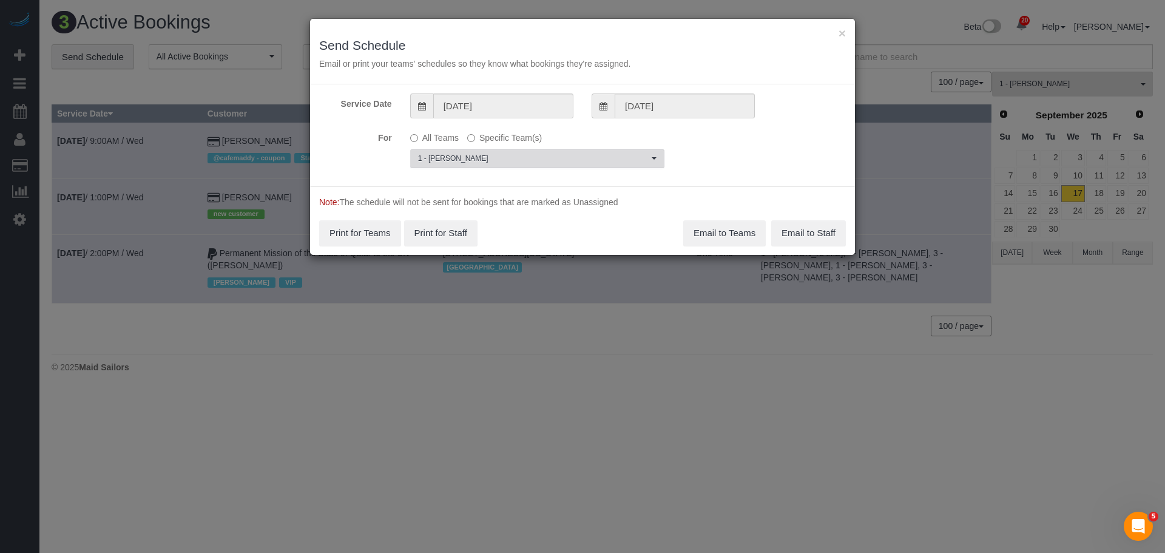
click at [511, 152] on button "1 - [PERSON_NAME] Choose Team(s)" at bounding box center [537, 158] width 254 height 19
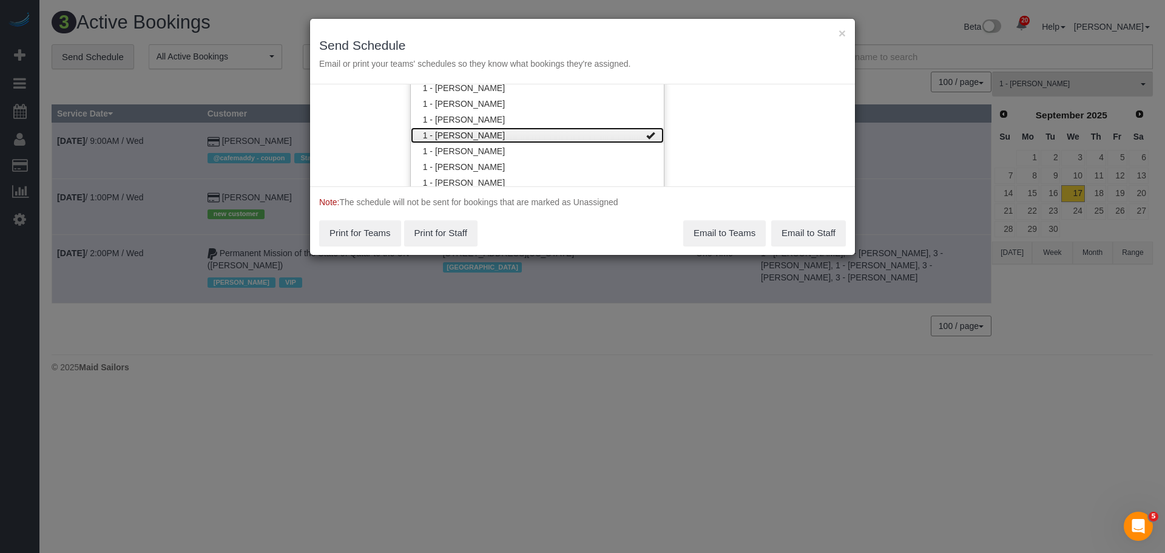
click at [549, 133] on link "1 - [PERSON_NAME]" at bounding box center [537, 135] width 253 height 16
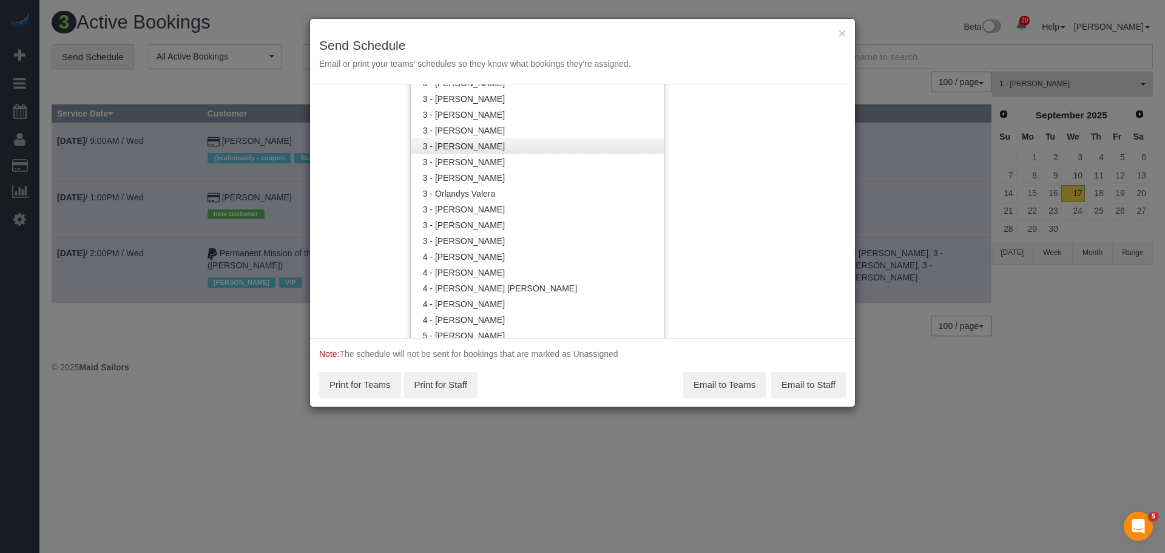
scroll to position [1062, 0]
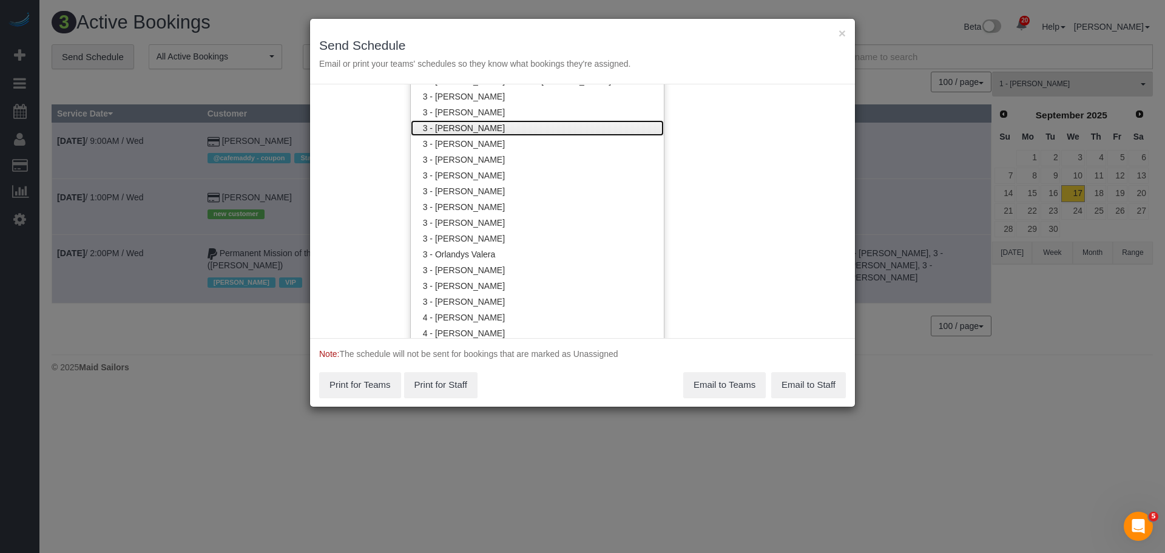
click at [564, 130] on link "3 - [PERSON_NAME]" at bounding box center [537, 128] width 253 height 16
click at [720, 138] on div "Service Date [DATE] [DATE] For All Teams Specific Team(s) 3 - [PERSON_NAME] Cho…" at bounding box center [582, 211] width 545 height 254
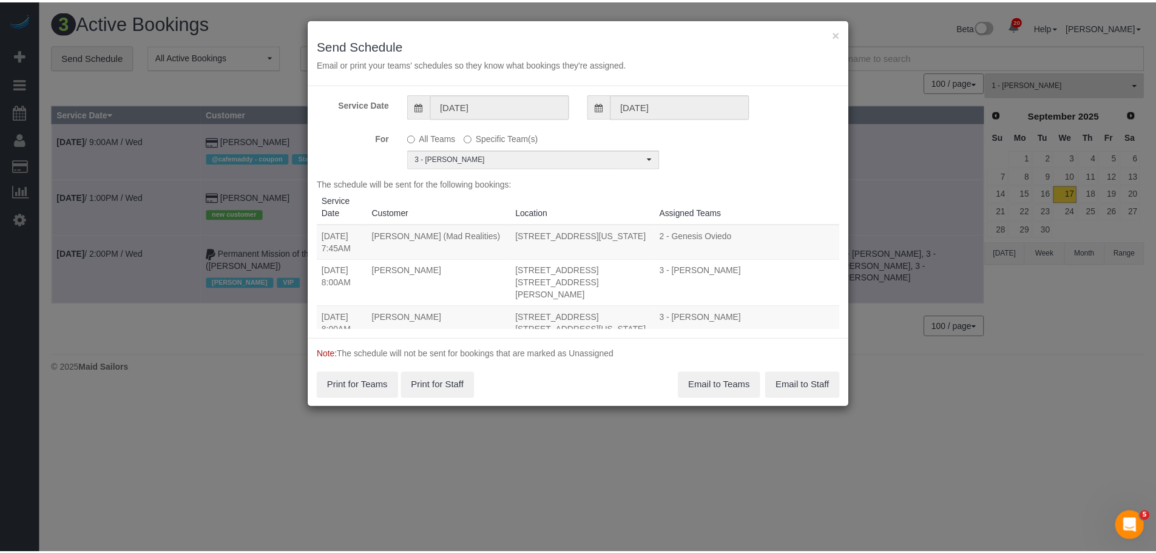
scroll to position [0, 0]
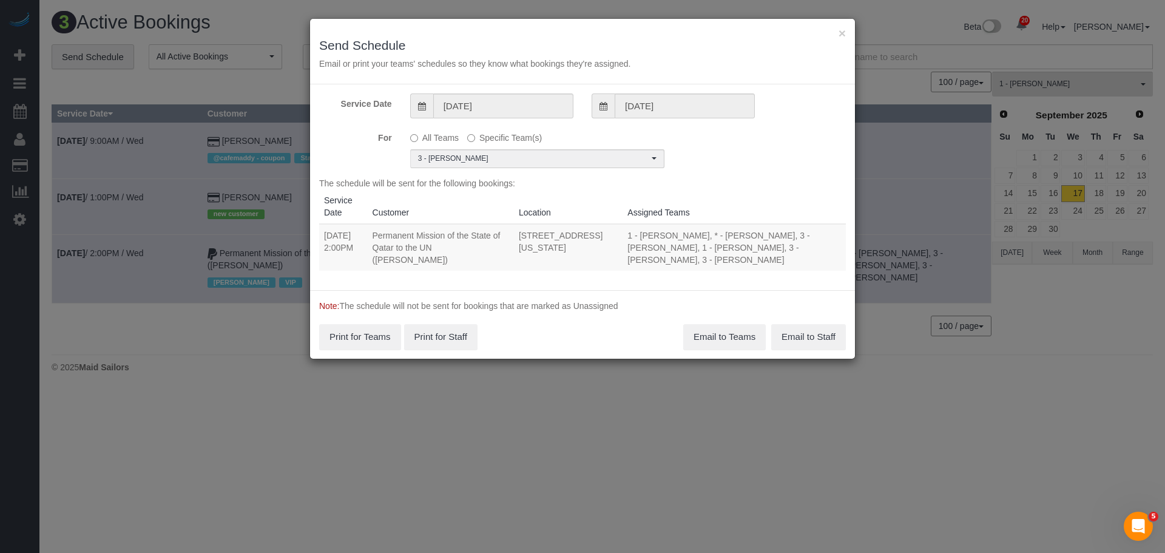
drag, startPoint x: 325, startPoint y: 219, endPoint x: 575, endPoint y: 247, distance: 252.1
click at [575, 247] on tr "[DATE] 2:00PM Permanent Mission of the State of [GEOGRAPHIC_DATA] to the UN ([P…" at bounding box center [582, 247] width 527 height 47
copy tr "[DATE] 2:00PM Permanent Mission of the State of [GEOGRAPHIC_DATA] to the UN ([P…"
click at [718, 324] on button "Email to Teams" at bounding box center [724, 336] width 83 height 25
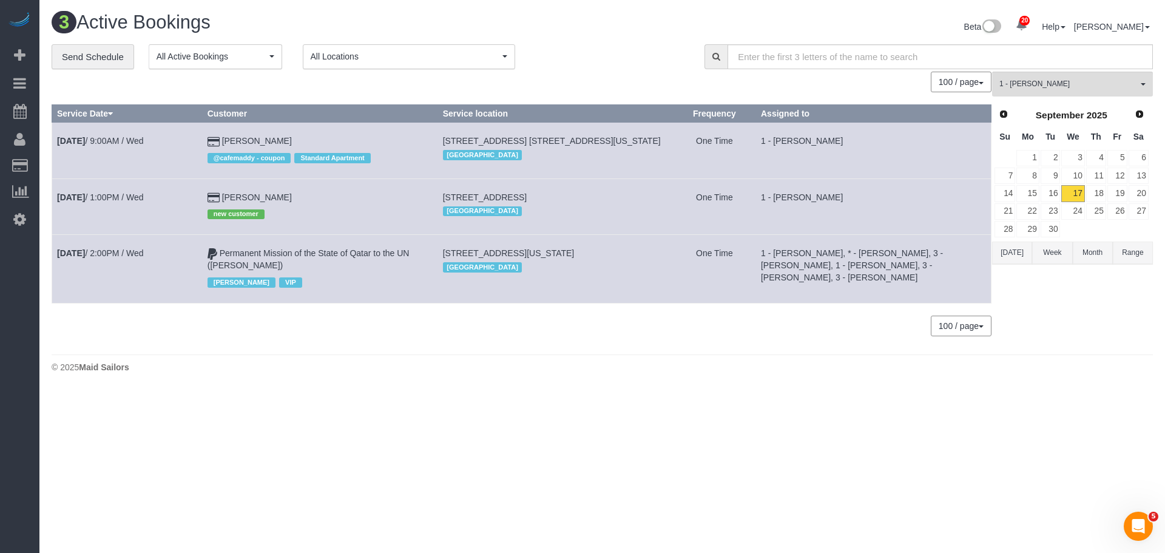
click at [592, 347] on div "0 Bookings found. We couldn't find any bookings that matched your search. Creat…" at bounding box center [522, 210] width 940 height 276
click at [660, 375] on footer "© 2025 Maid Sailors" at bounding box center [602, 366] width 1101 height 24
click at [101, 254] on link "[DATE] 2:00PM / Wed" at bounding box center [100, 253] width 87 height 10
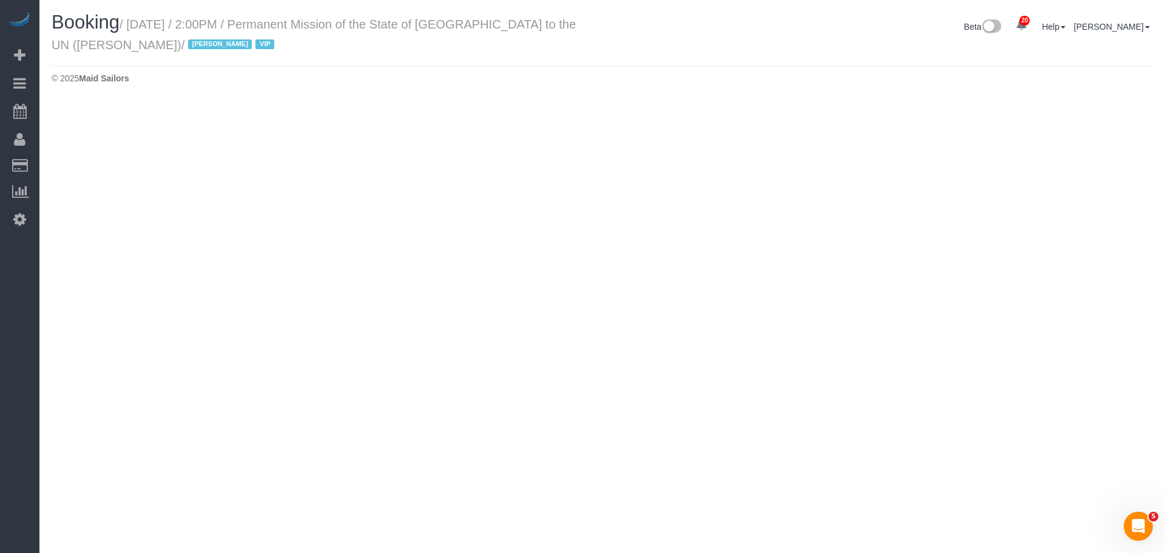
select select "NY"
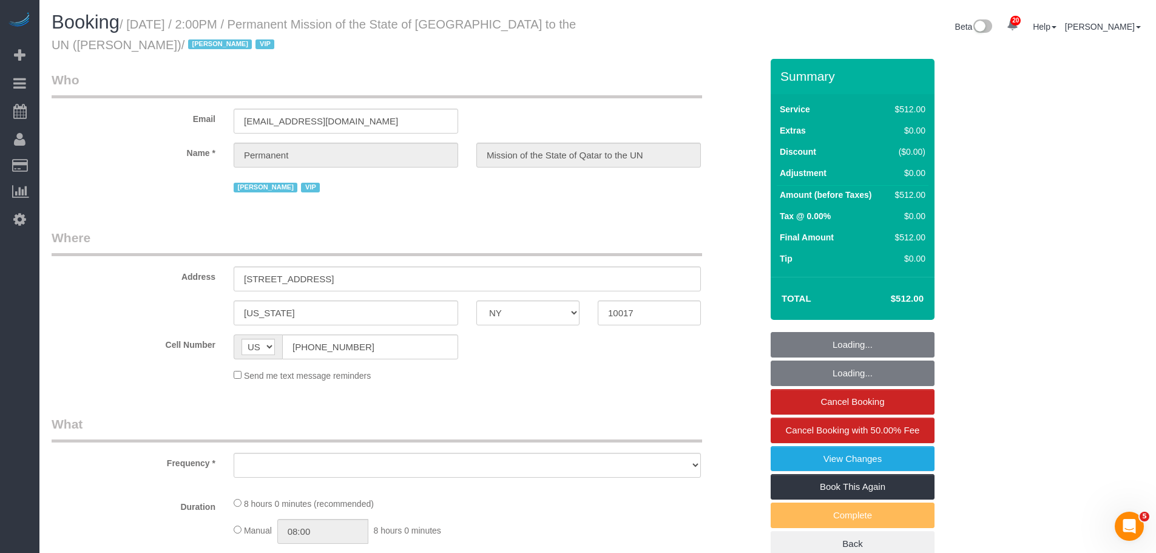
select select "spot127"
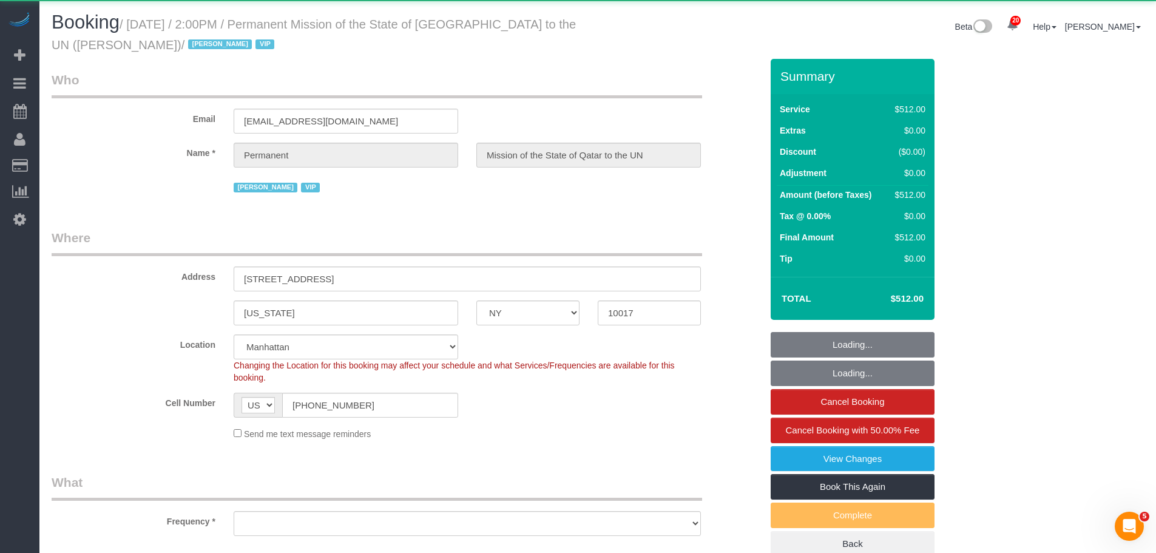
select select "480"
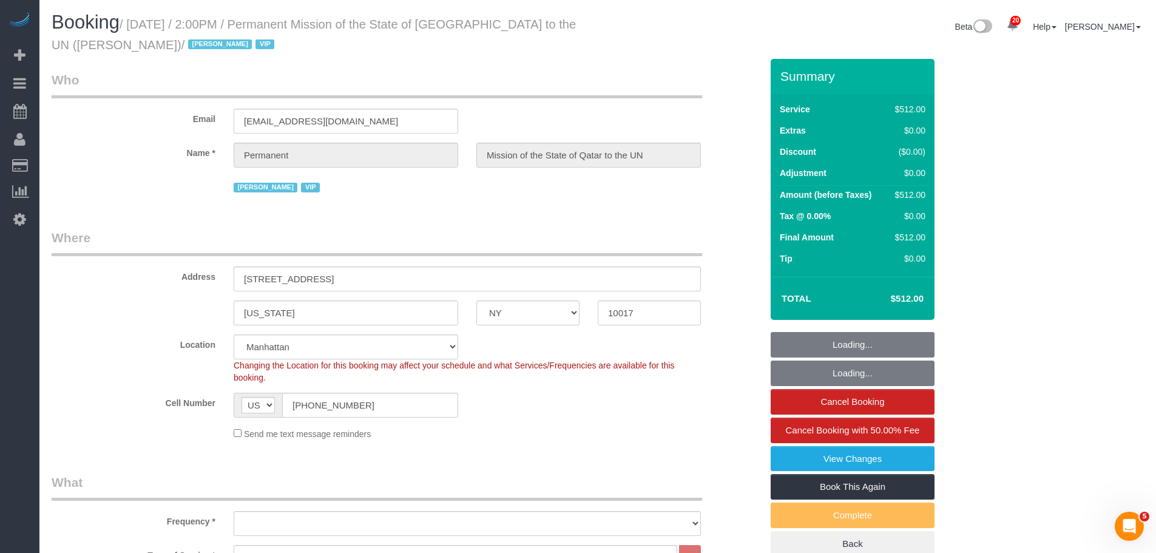
select select "object:8527"
select select "number:89"
select select "number:90"
select select "number:15"
select select "number:7"
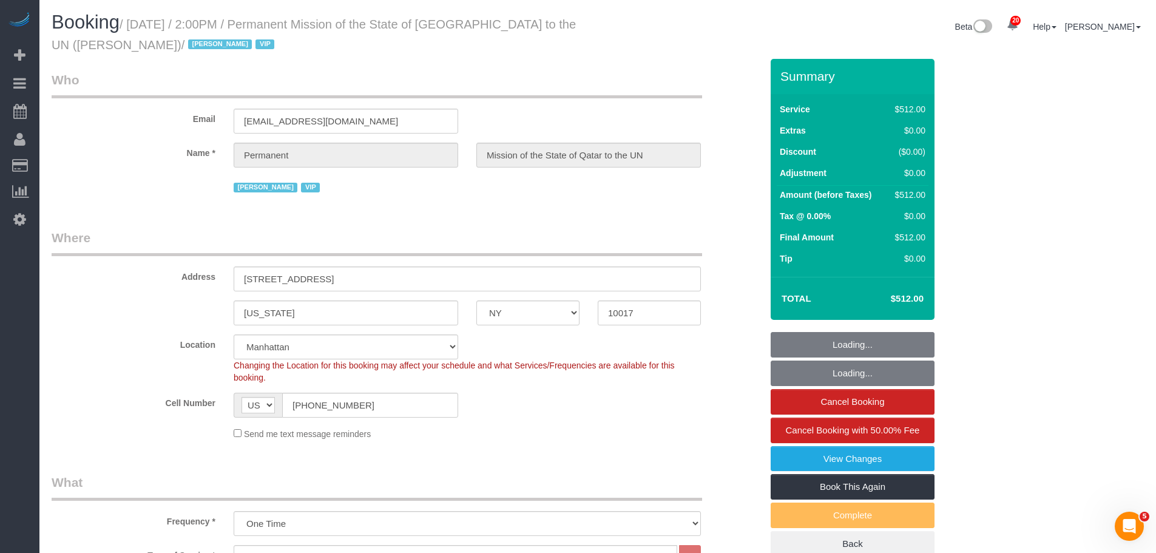
select select "object:9114"
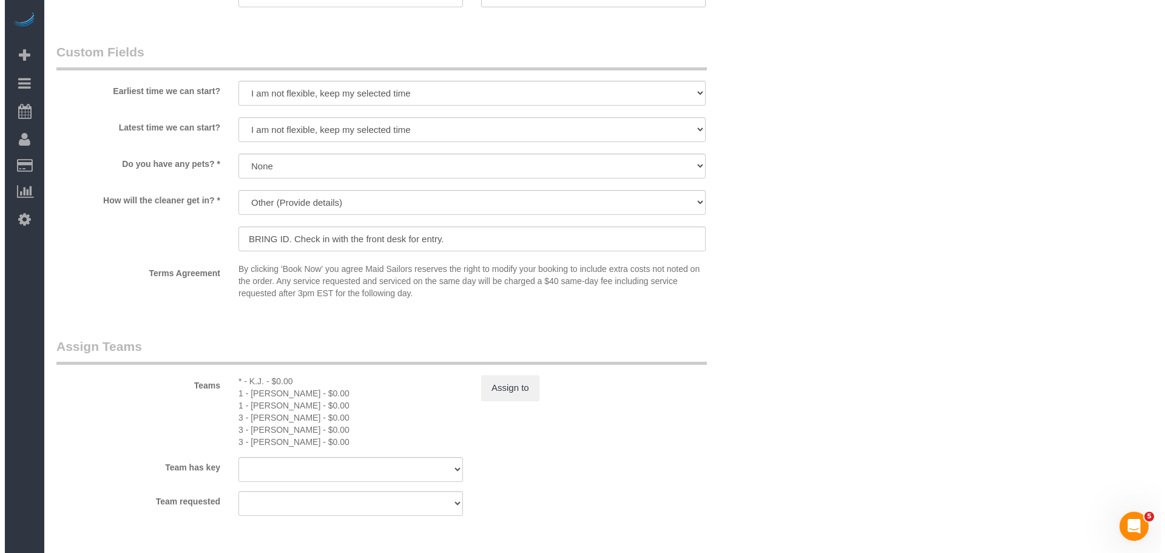
scroll to position [1092, 0]
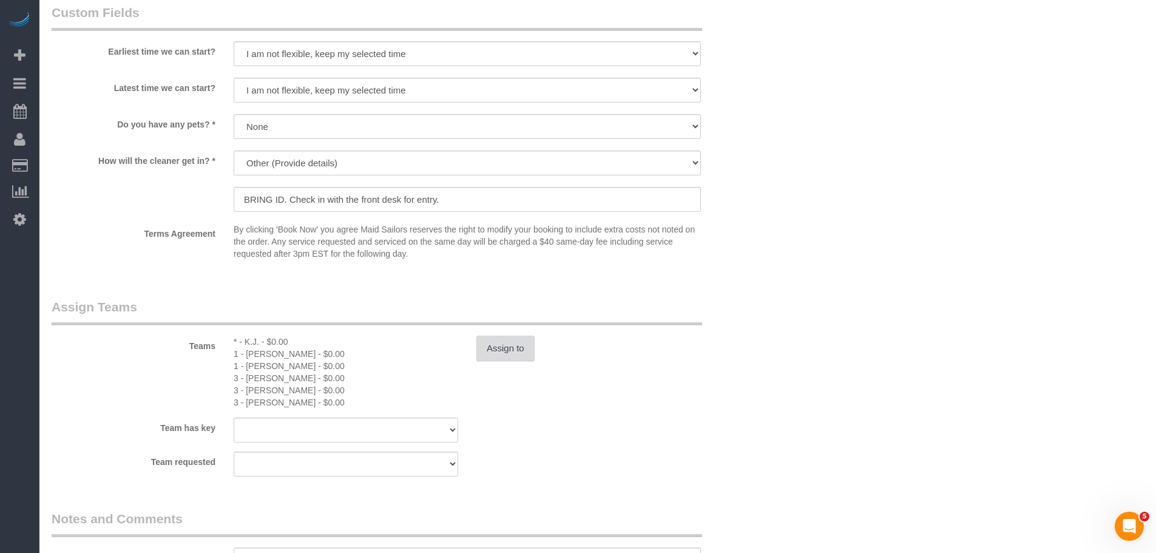
click at [503, 353] on button "Assign to" at bounding box center [505, 348] width 58 height 25
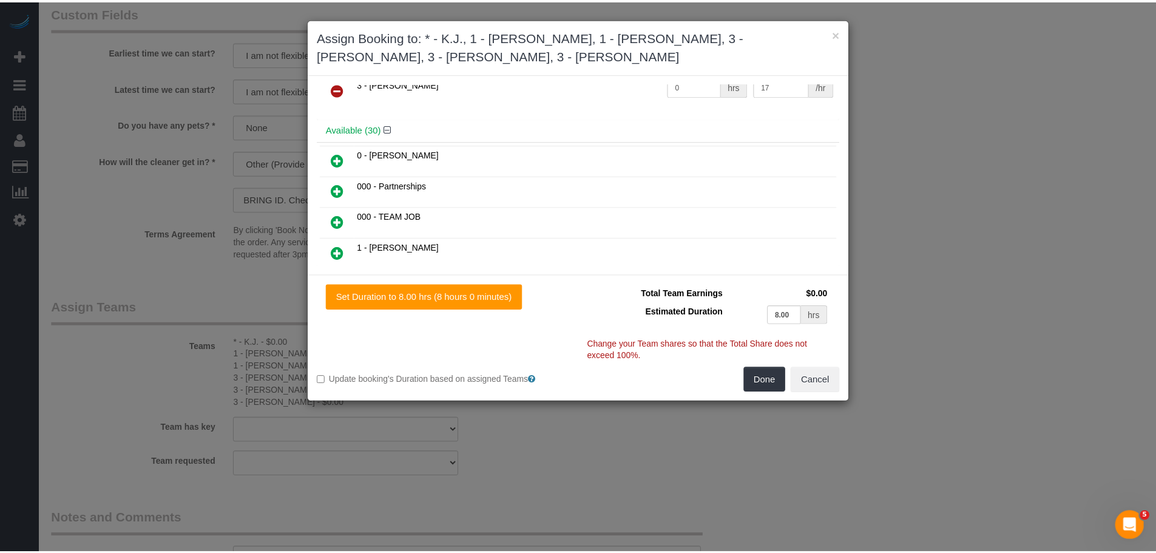
scroll to position [243, 0]
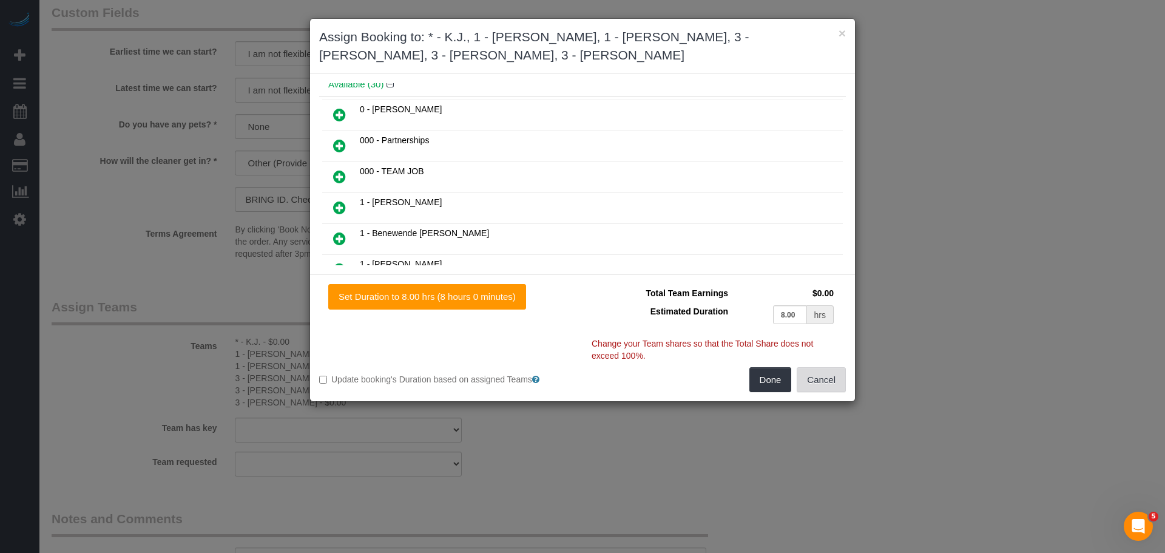
drag, startPoint x: 817, startPoint y: 377, endPoint x: 798, endPoint y: 382, distance: 20.0
click at [819, 377] on button "Cancel" at bounding box center [821, 379] width 49 height 25
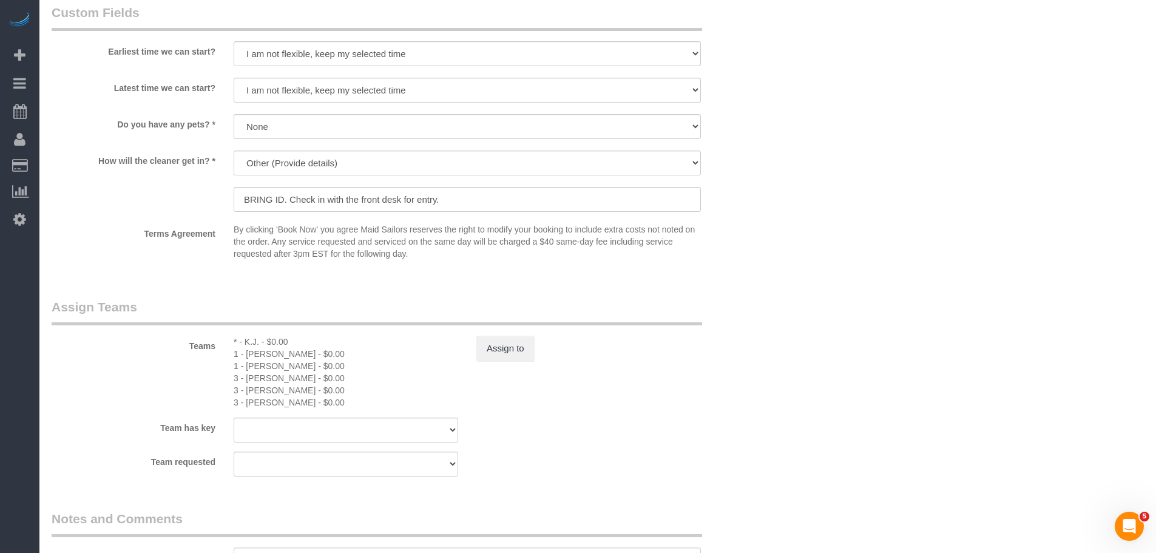
drag, startPoint x: 791, startPoint y: 356, endPoint x: 557, endPoint y: 388, distance: 236.4
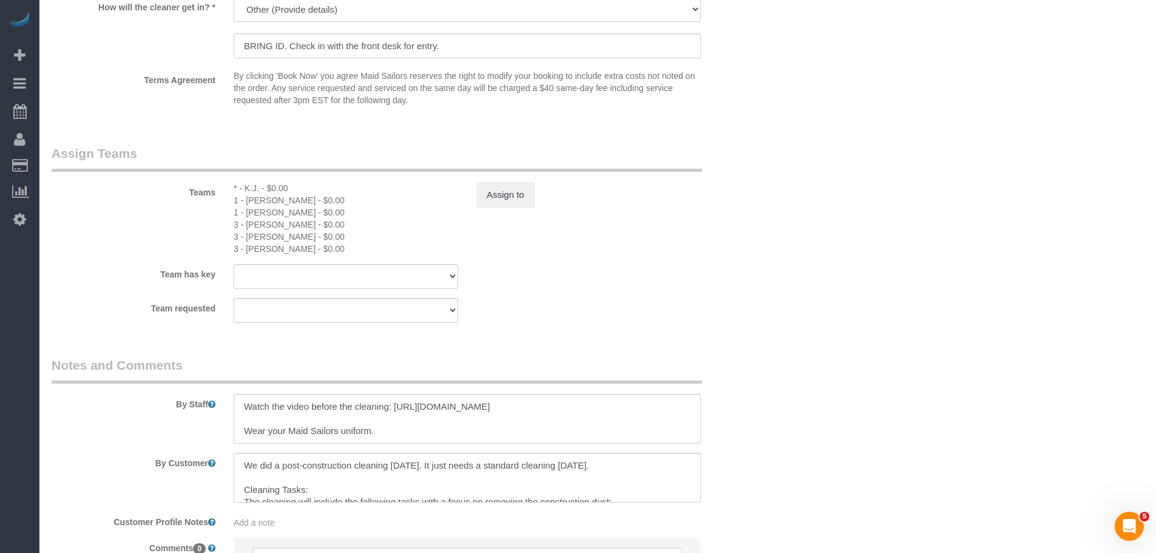
scroll to position [1274, 0]
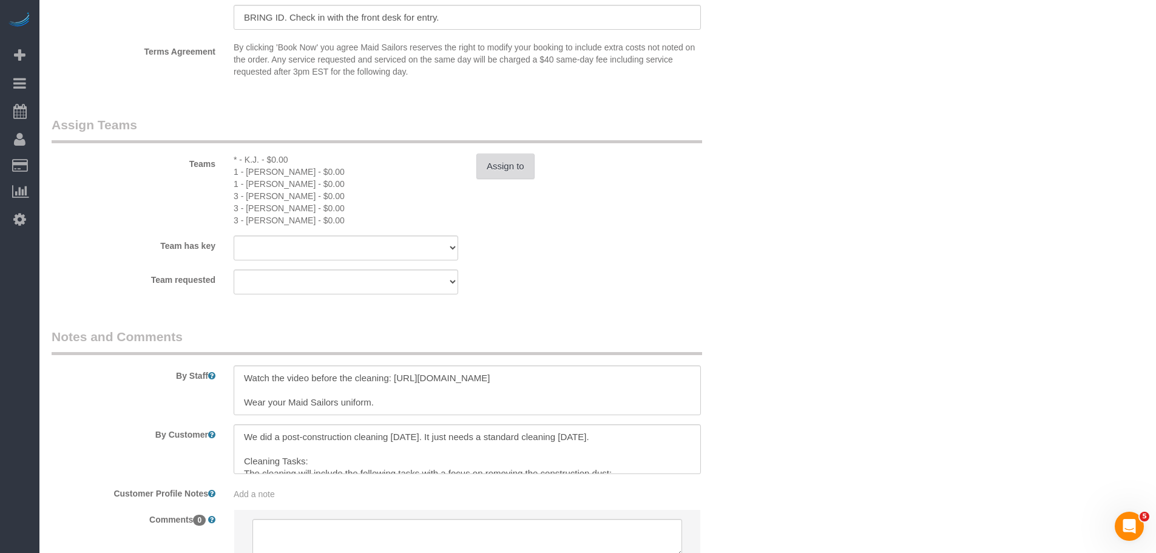
click at [512, 171] on button "Assign to" at bounding box center [505, 166] width 58 height 25
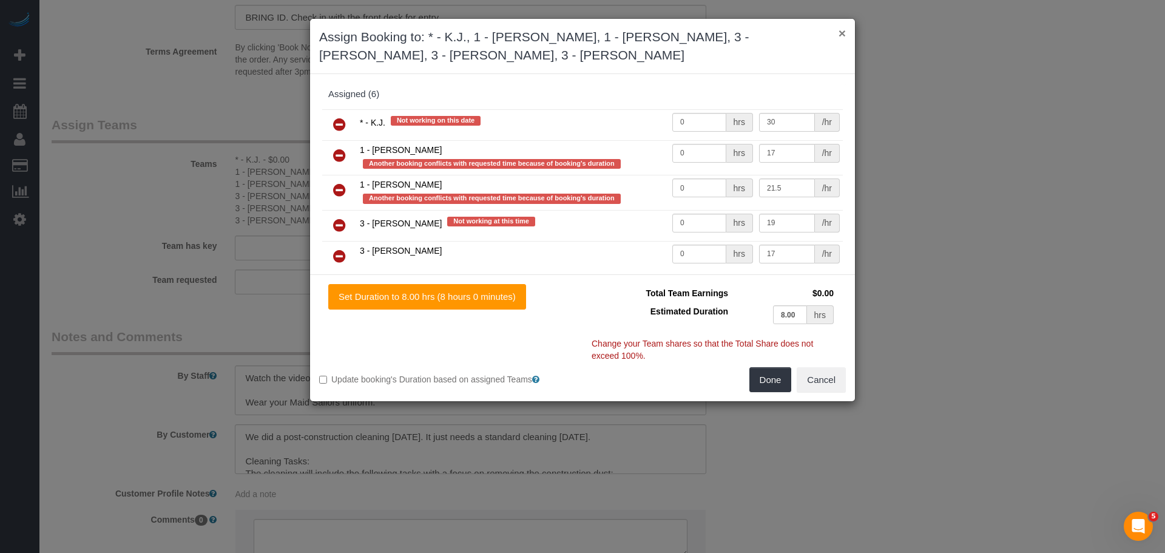
click at [844, 34] on button "×" at bounding box center [842, 33] width 7 height 13
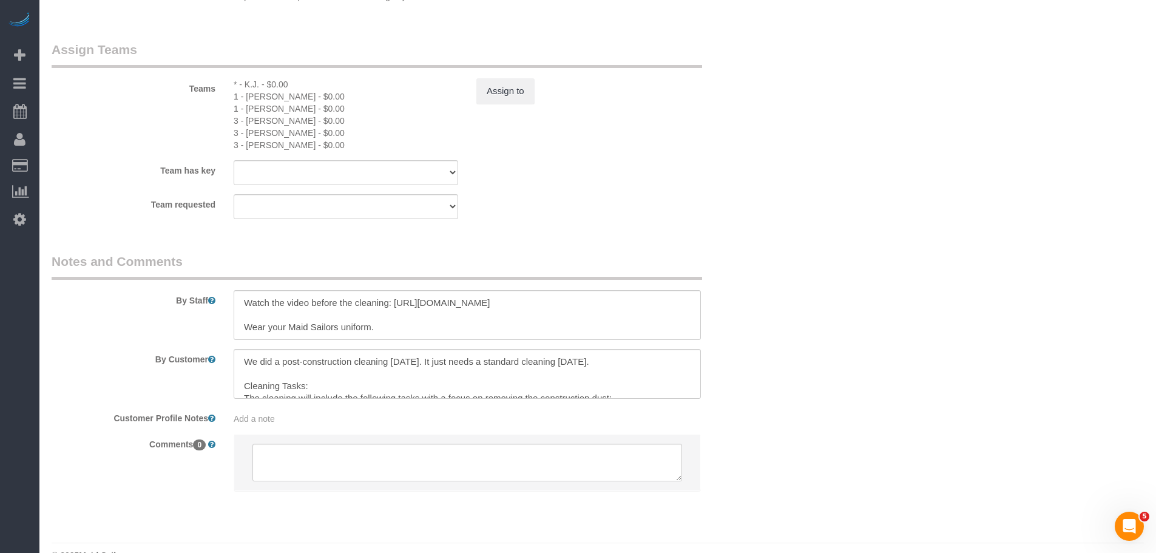
scroll to position [1376, 0]
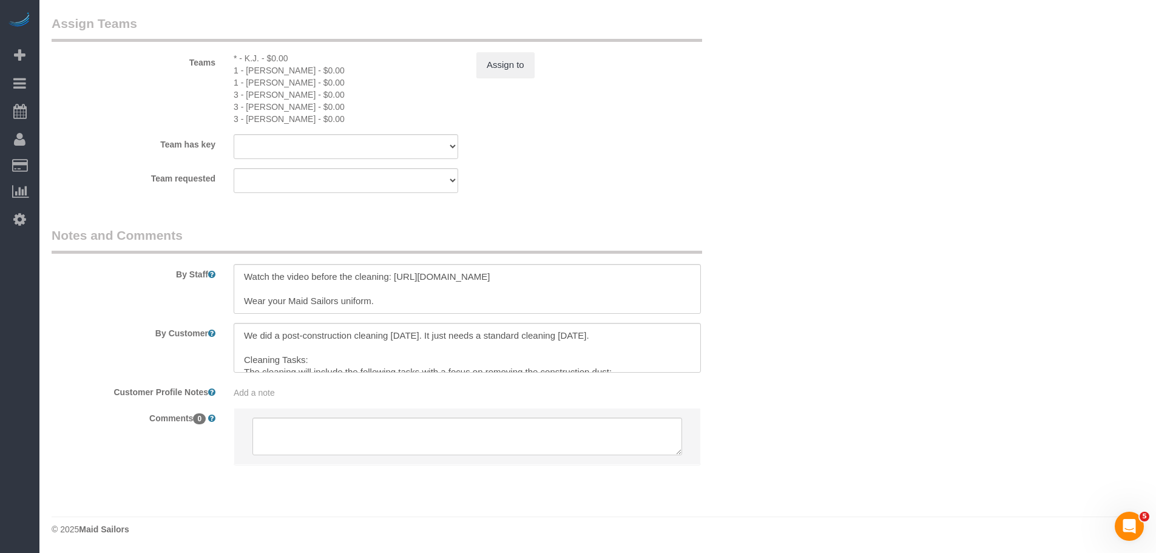
click at [738, 132] on sui-booking-teams "Teams * - K.J. - $0.00 1 - [PERSON_NAME] - $0.00 1 - [PERSON_NAME] - $0.00 3 - …" at bounding box center [407, 104] width 710 height 178
click at [611, 162] on sui-booking-teams "Teams * - K.J. - $0.00 1 - [PERSON_NAME] - $0.00 1 - [PERSON_NAME] - $0.00 3 - …" at bounding box center [407, 104] width 710 height 178
click at [502, 55] on button "Assign to" at bounding box center [505, 64] width 58 height 25
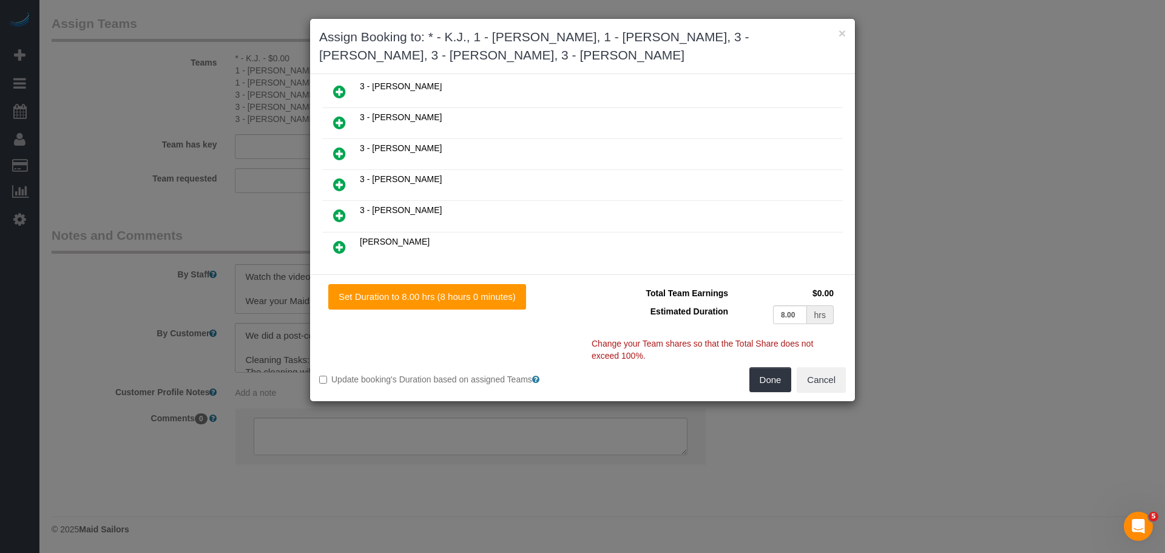
scroll to position [1031, 0]
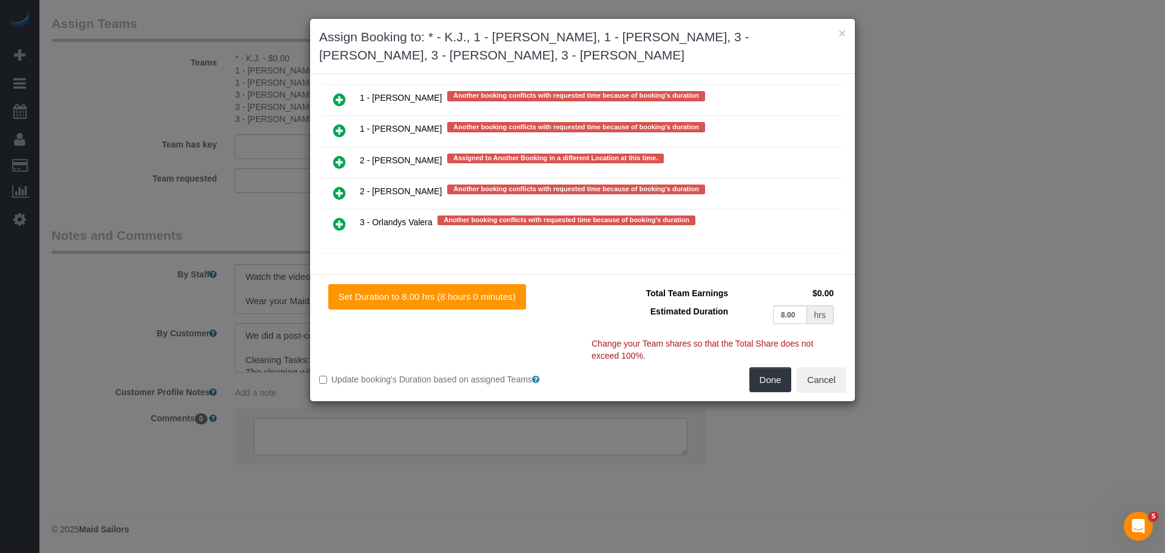
click at [345, 195] on icon at bounding box center [339, 193] width 13 height 15
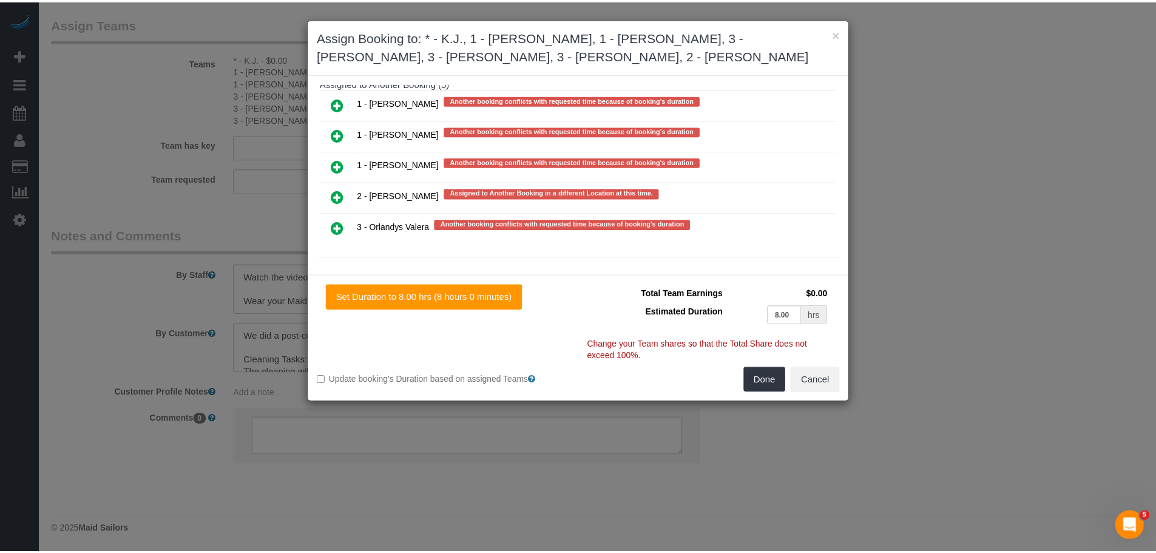
scroll to position [2601, 0]
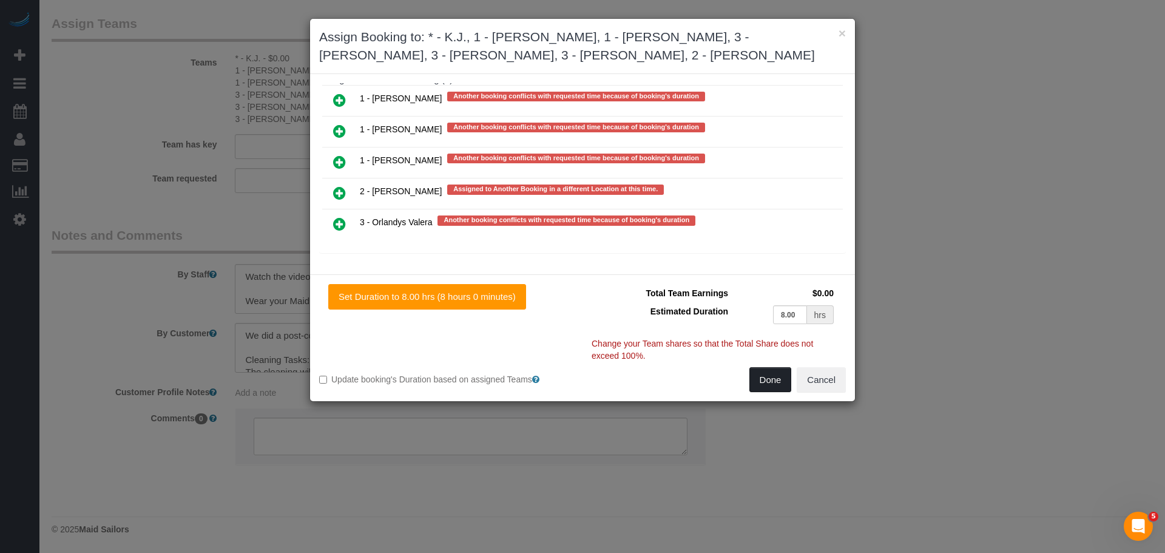
click at [761, 380] on button "Done" at bounding box center [770, 379] width 42 height 25
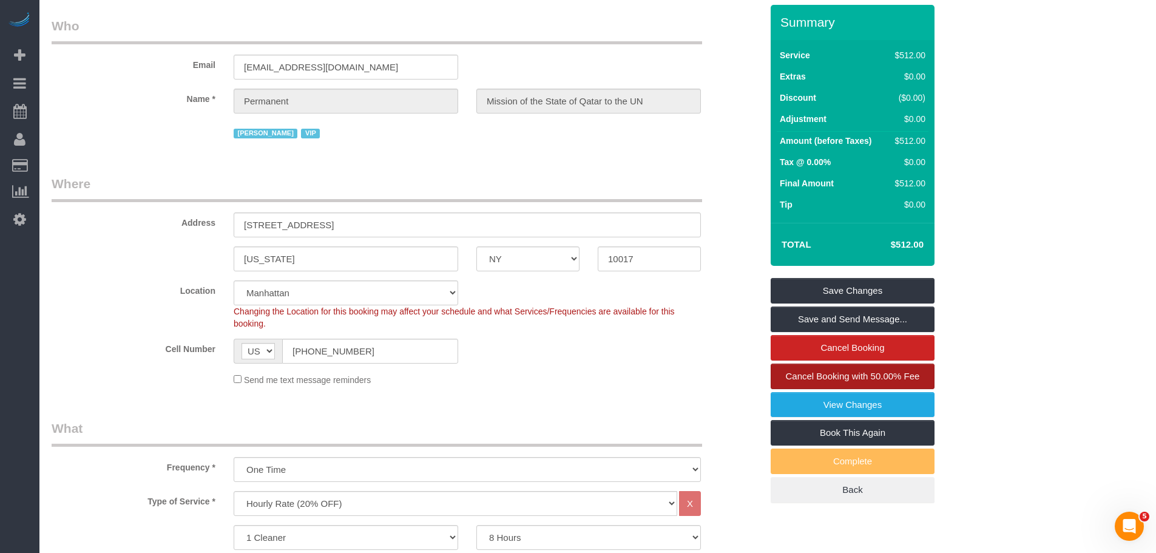
scroll to position [121, 0]
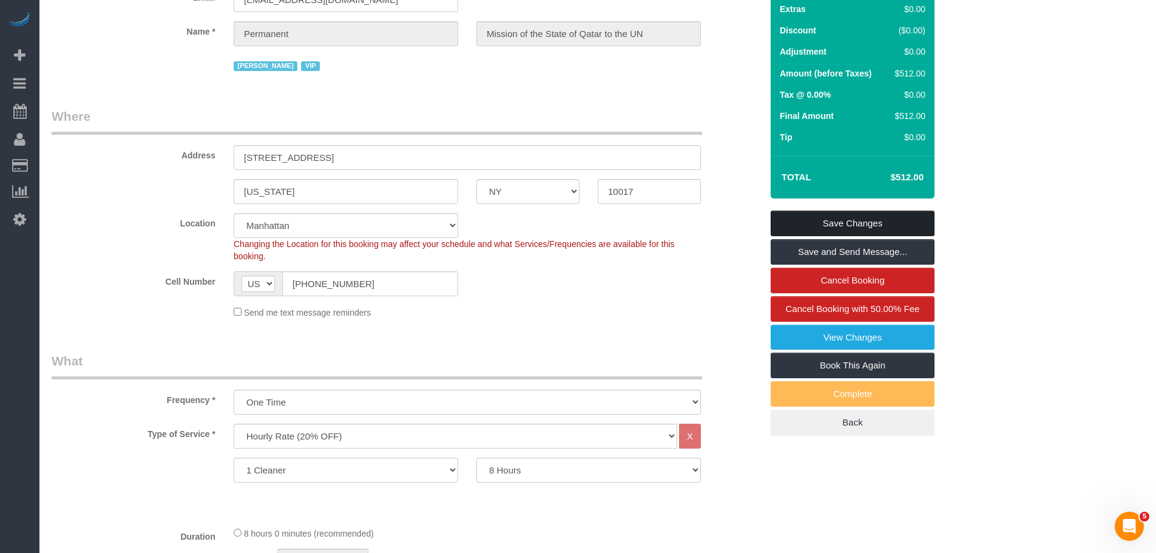
click at [844, 223] on link "Save Changes" at bounding box center [853, 223] width 164 height 25
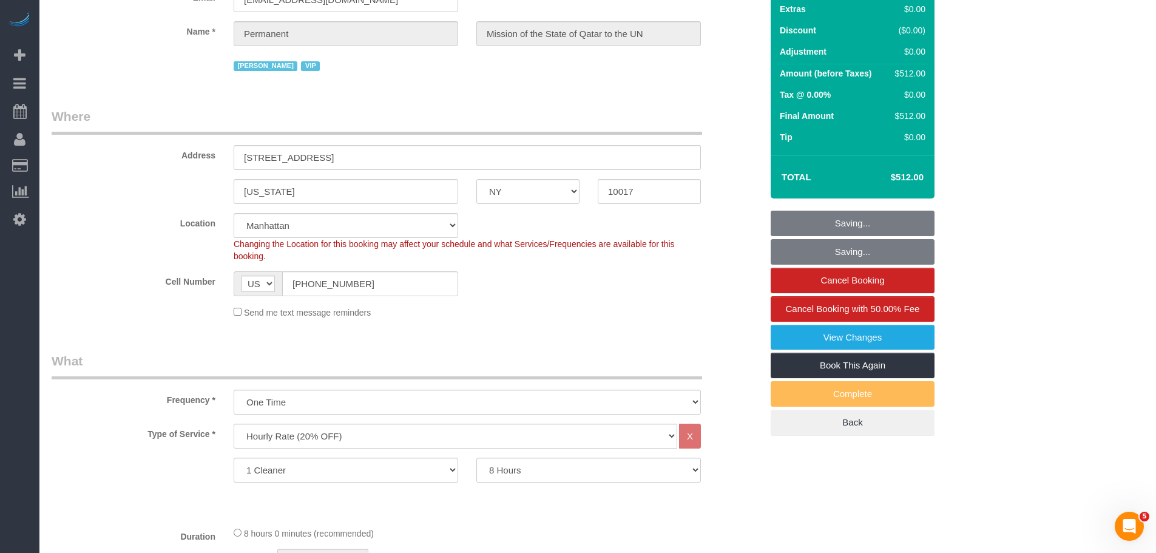
click at [589, 79] on fieldset "Who Email [EMAIL_ADDRESS][DOMAIN_NAME] Name * Permanent Mission of the State of…" at bounding box center [407, 16] width 710 height 133
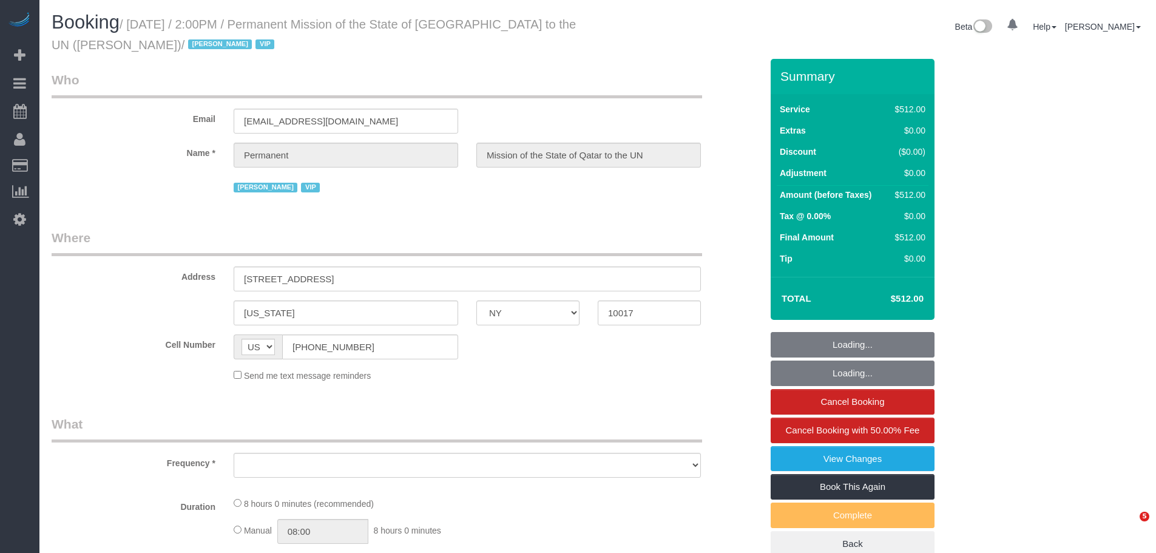
select select "NY"
select select "object:816"
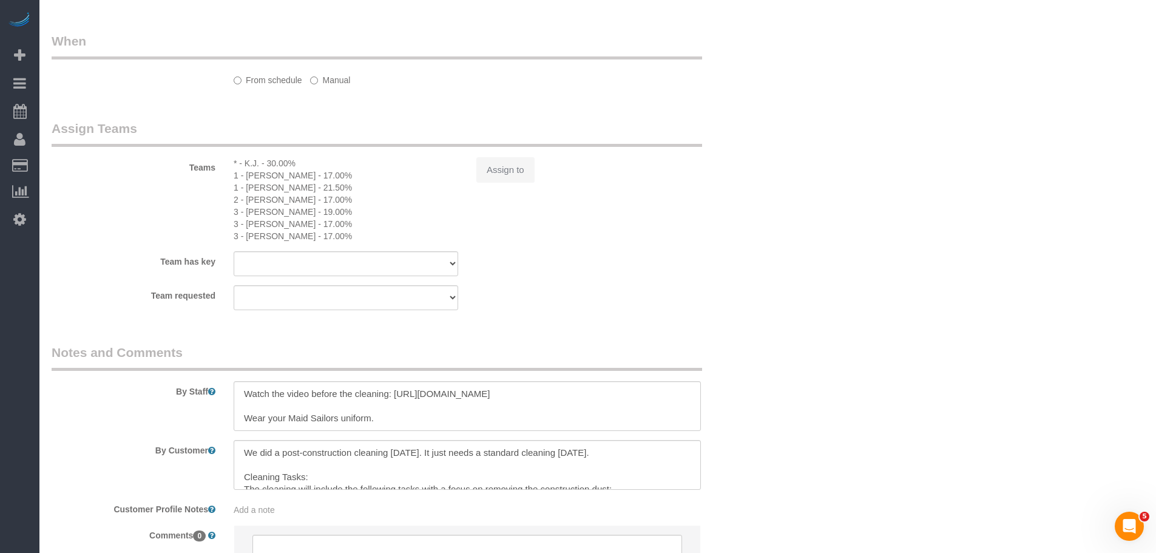
scroll to position [847, 0]
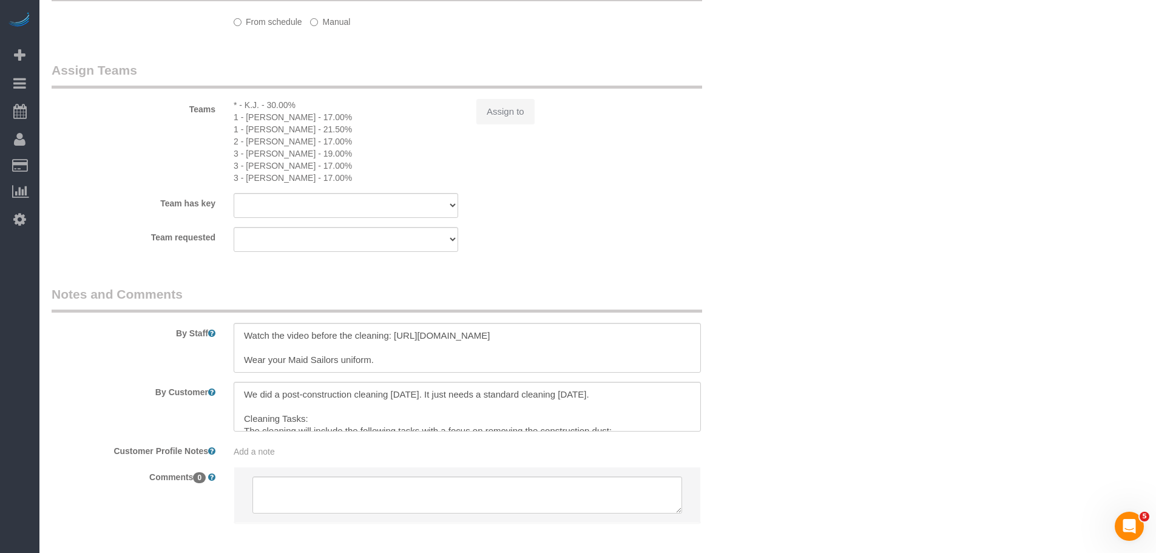
select select "480"
select select "number:89"
select select "number:90"
select select "number:15"
select select "number:7"
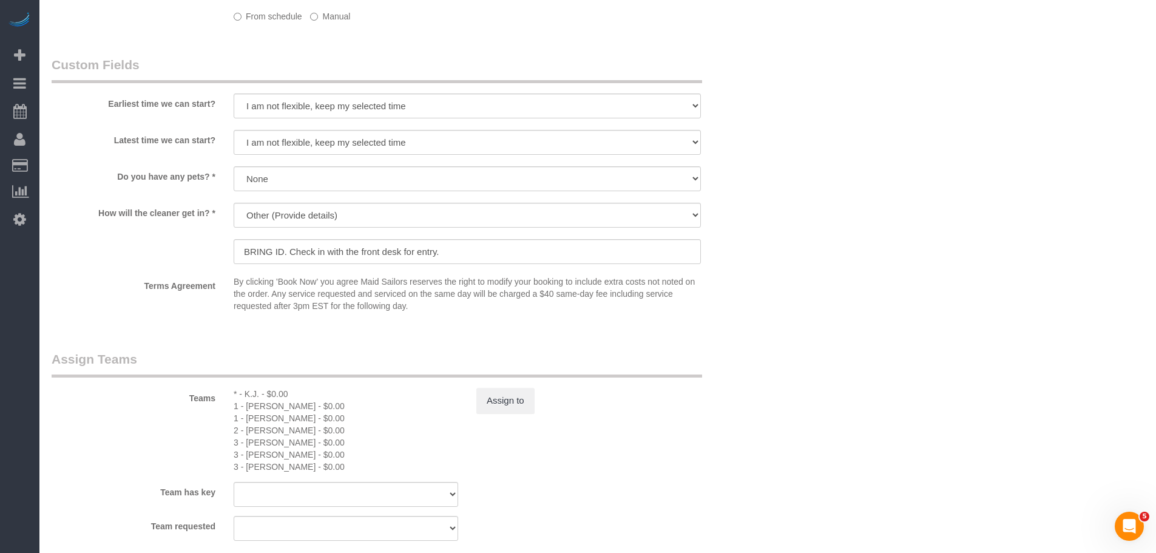
scroll to position [1150, 0]
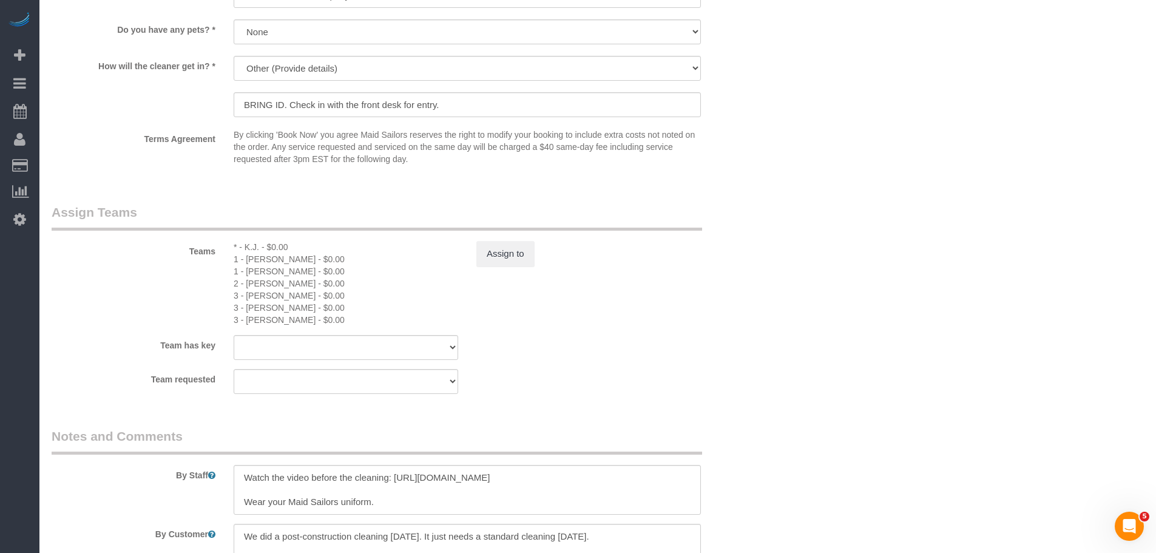
select select "spot1"
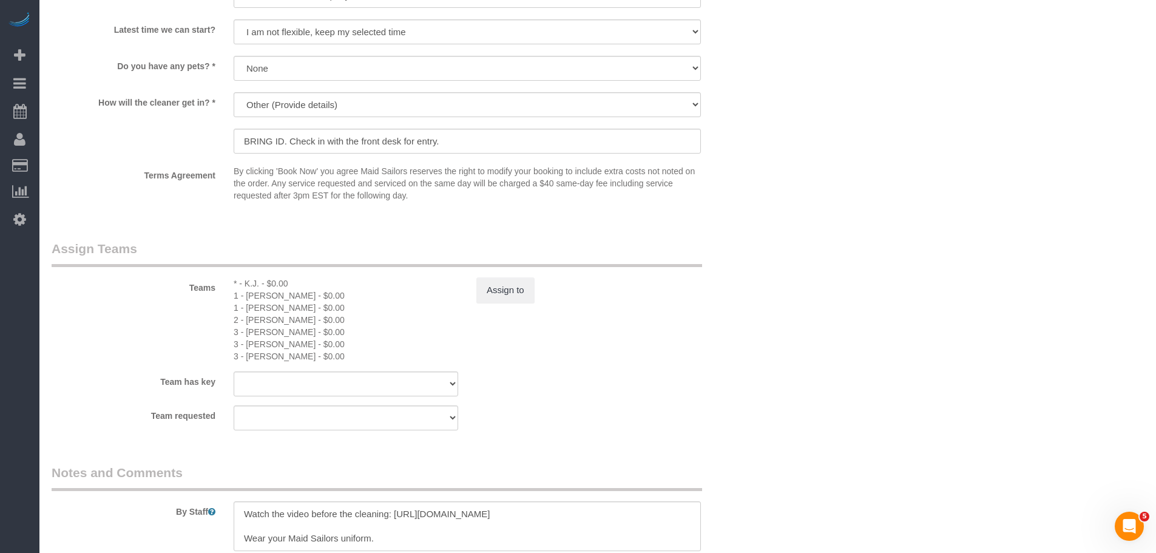
scroll to position [1187, 0]
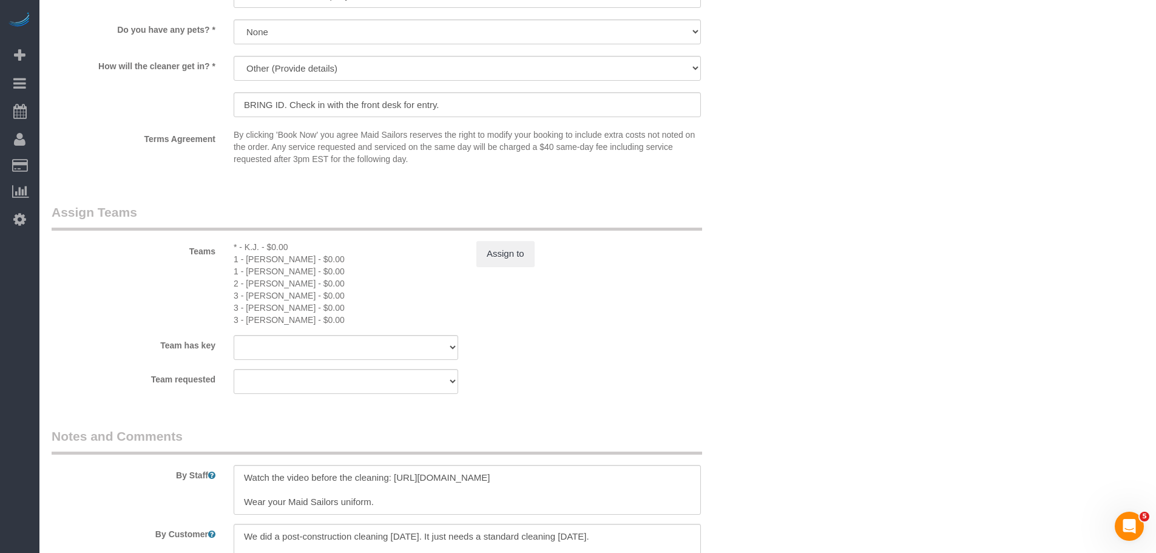
select select "object:1557"
drag, startPoint x: 605, startPoint y: 326, endPoint x: 590, endPoint y: 331, distance: 15.2
click at [605, 326] on sui-booking-teams "Teams * - K.J. - $0.00 1 - Ingrid Malasi - $0.00 1 - Marlenyn Robles - $0.00 2 …" at bounding box center [407, 298] width 710 height 191
drag, startPoint x: 268, startPoint y: 264, endPoint x: 275, endPoint y: 265, distance: 7.3
click at [275, 265] on div "1 - [PERSON_NAME] - $0.00" at bounding box center [346, 259] width 225 height 12
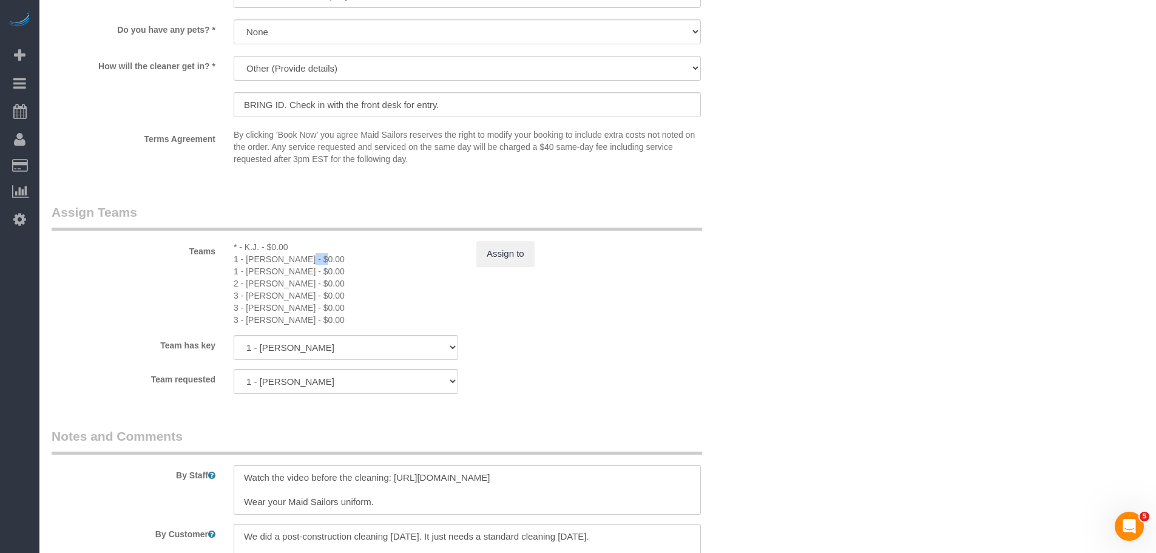
drag, startPoint x: 285, startPoint y: 285, endPoint x: 293, endPoint y: 319, distance: 35.6
click at [293, 319] on div "* - K.J. - $0.00 1 - Ingrid Malasi - $0.00 1 - Marlenyn Robles - $0.00 2 - Mari…" at bounding box center [346, 283] width 243 height 85
click at [417, 326] on div "3 - [PERSON_NAME] - $0.00" at bounding box center [346, 320] width 225 height 12
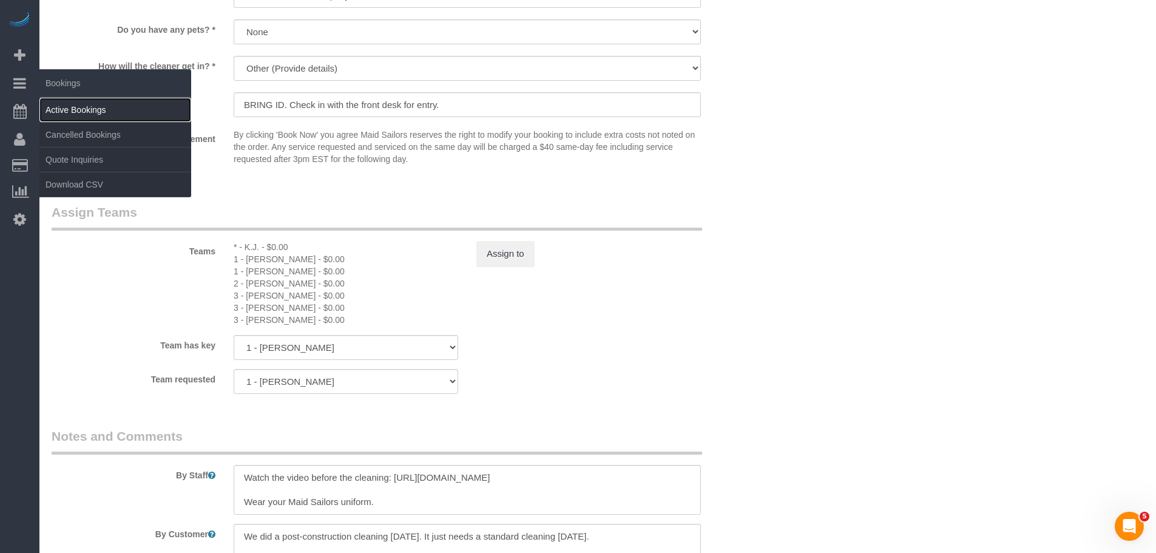
click at [85, 113] on link "Active Bookings" at bounding box center [115, 110] width 152 height 24
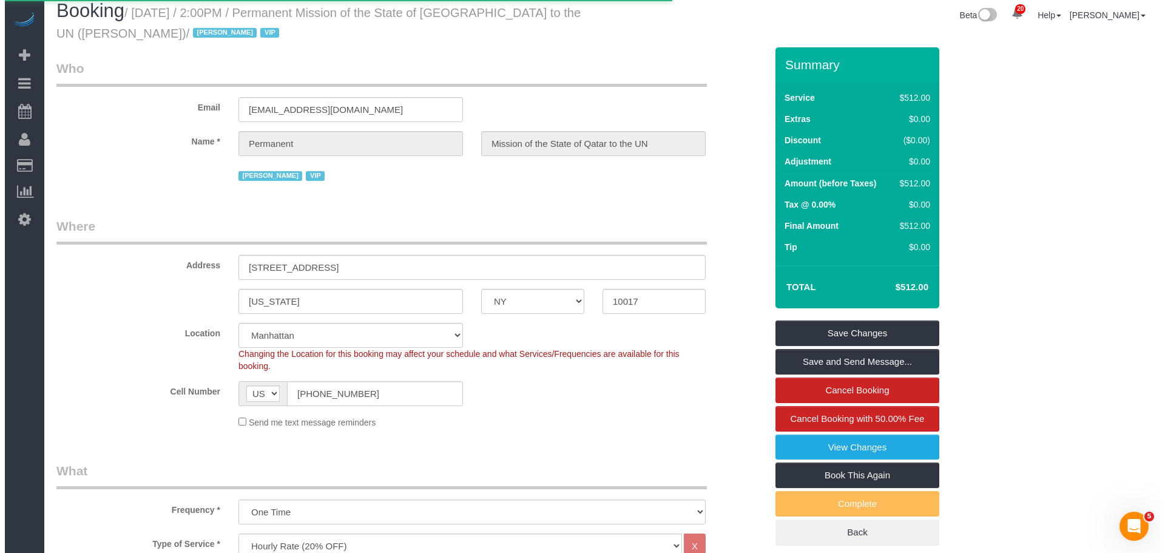
scroll to position [0, 0]
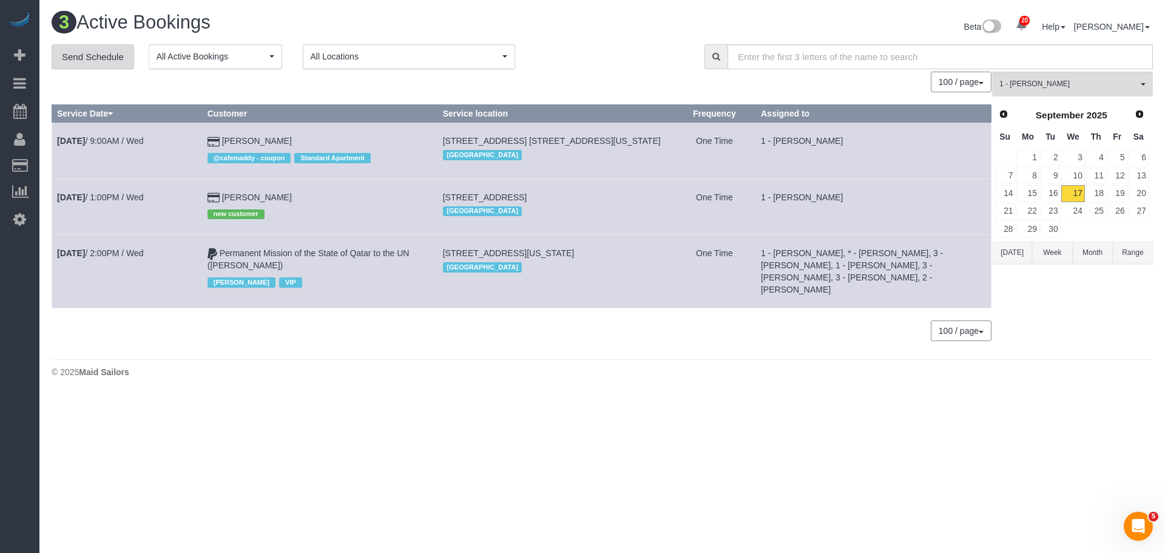
click at [84, 58] on link "Send Schedule" at bounding box center [93, 56] width 83 height 25
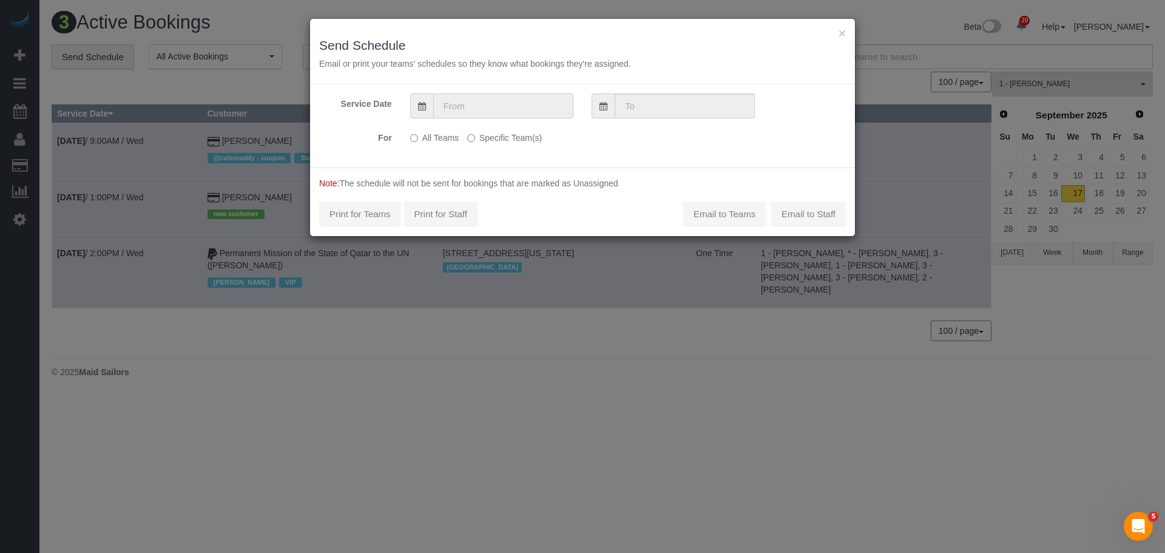
click at [528, 102] on input "text" at bounding box center [503, 105] width 140 height 25
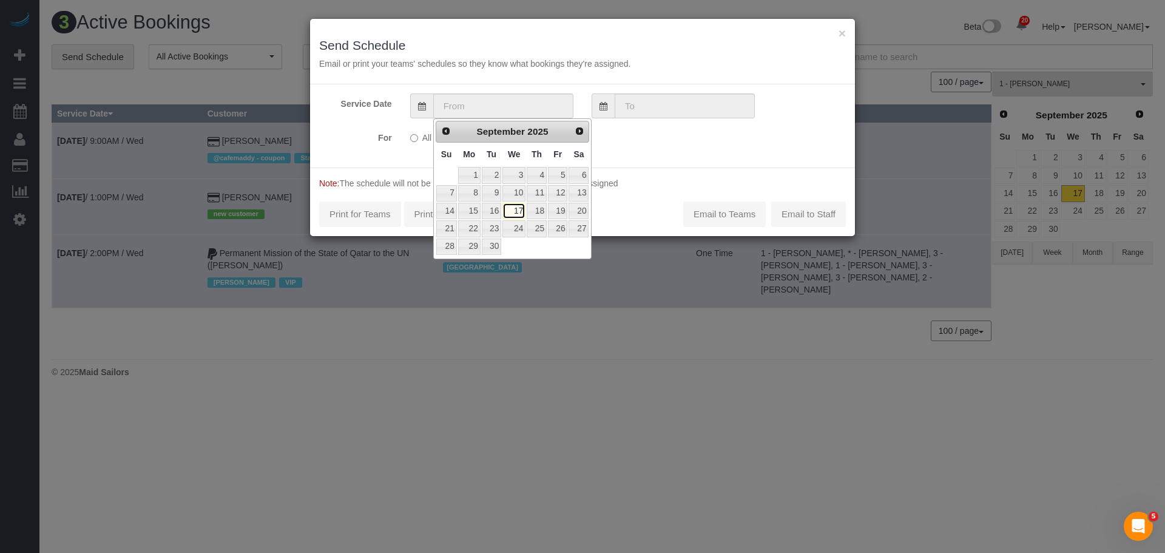
click at [516, 212] on link "17" at bounding box center [513, 211] width 23 height 16
type input "[DATE]"
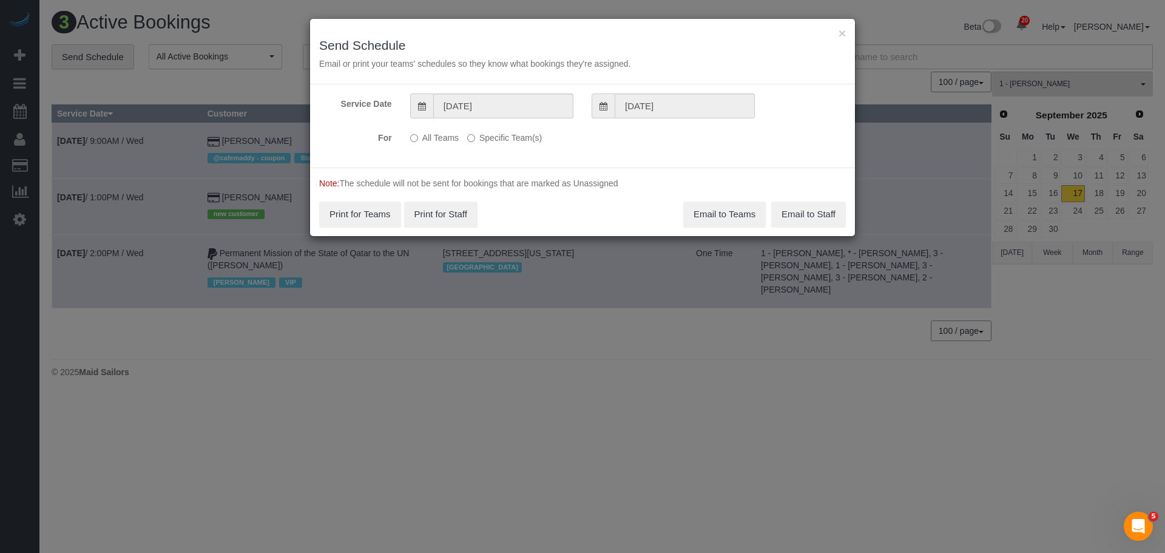
click at [495, 134] on label "Specific Team(s)" at bounding box center [504, 135] width 75 height 16
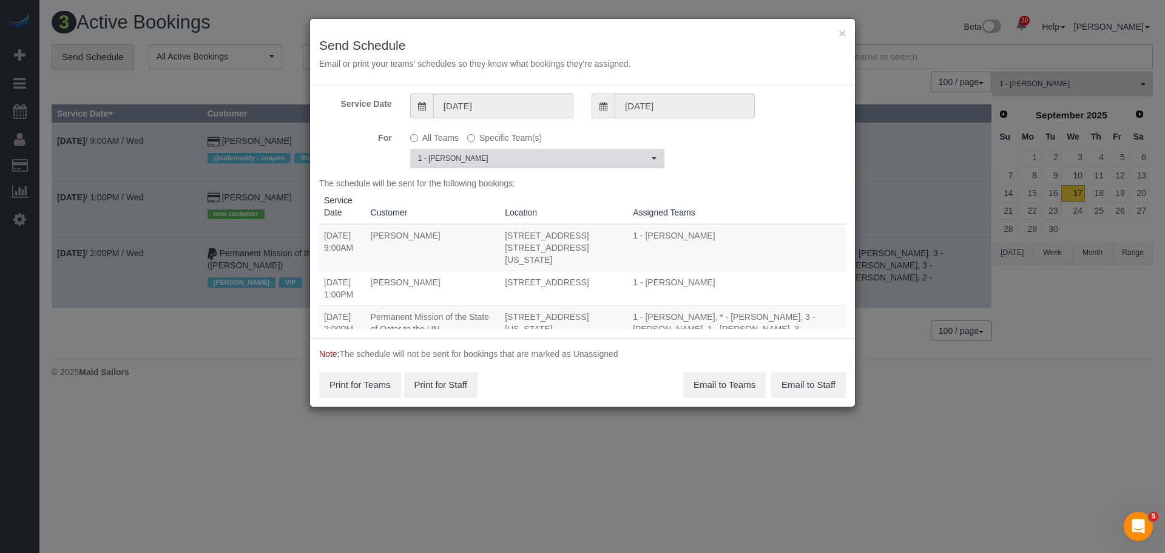
click at [505, 155] on span "1 - [PERSON_NAME]" at bounding box center [533, 159] width 231 height 10
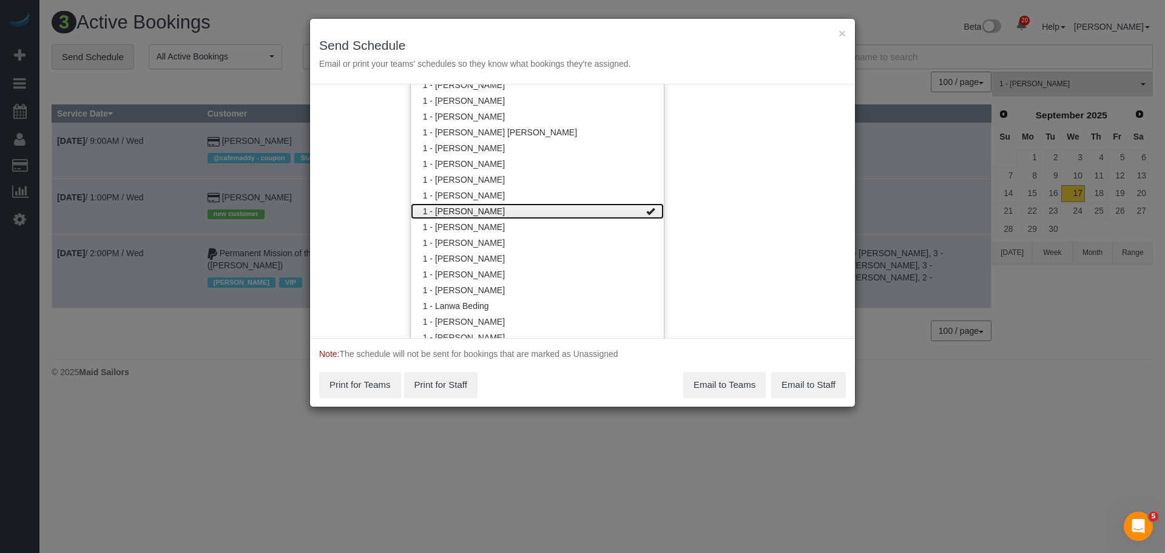
click at [516, 210] on link "1 - [PERSON_NAME]" at bounding box center [537, 211] width 253 height 16
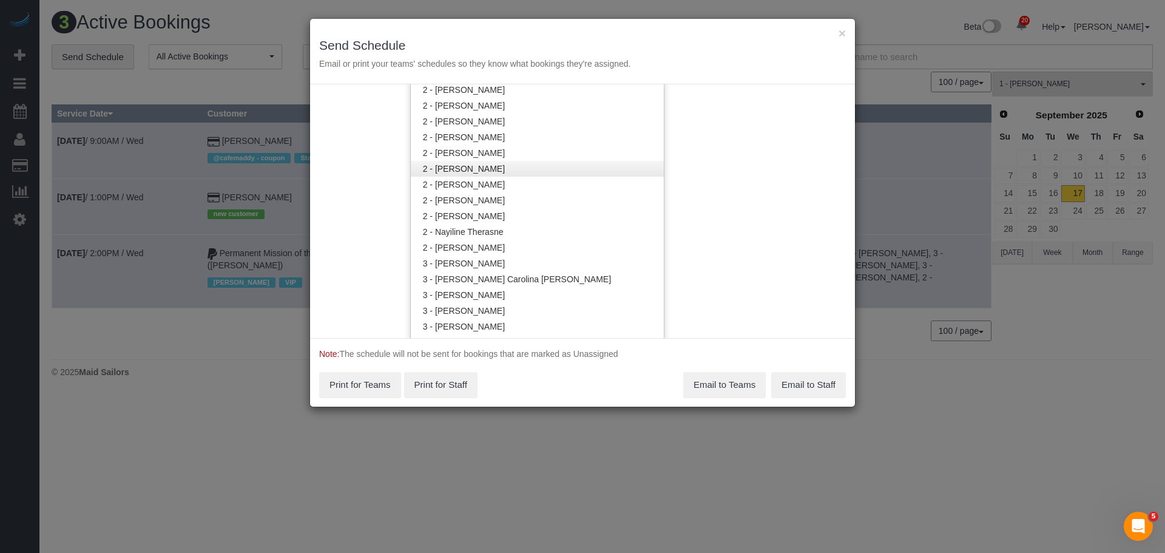
scroll to position [865, 0]
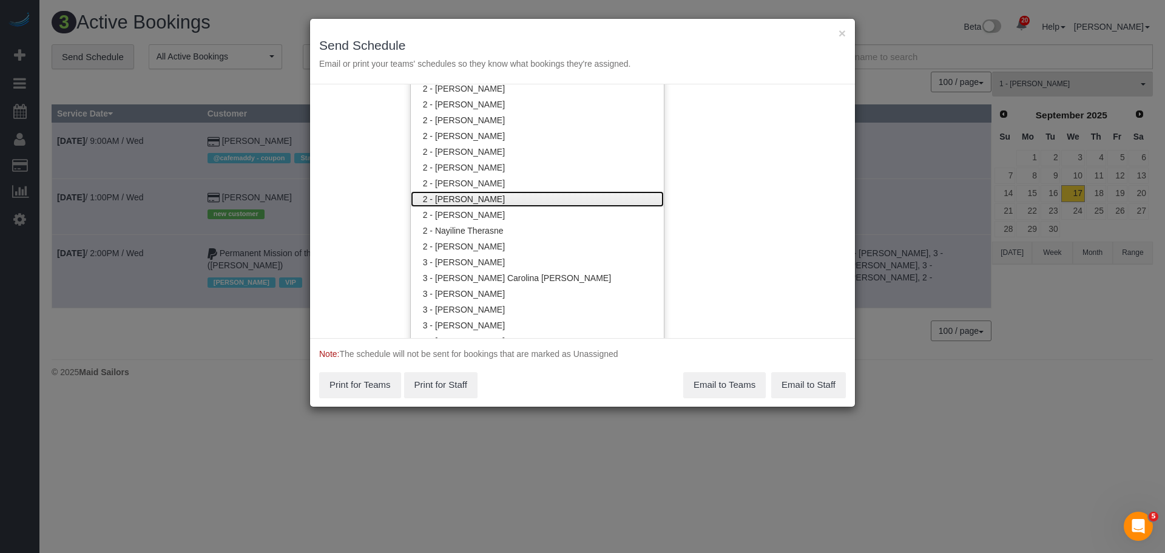
click at [513, 200] on link "2 - [PERSON_NAME]" at bounding box center [537, 199] width 253 height 16
click at [747, 176] on div "Service Date 09/17/2025 09/17/2025 For All Teams Specific Team(s) 2 - Marilu Qu…" at bounding box center [582, 211] width 545 height 254
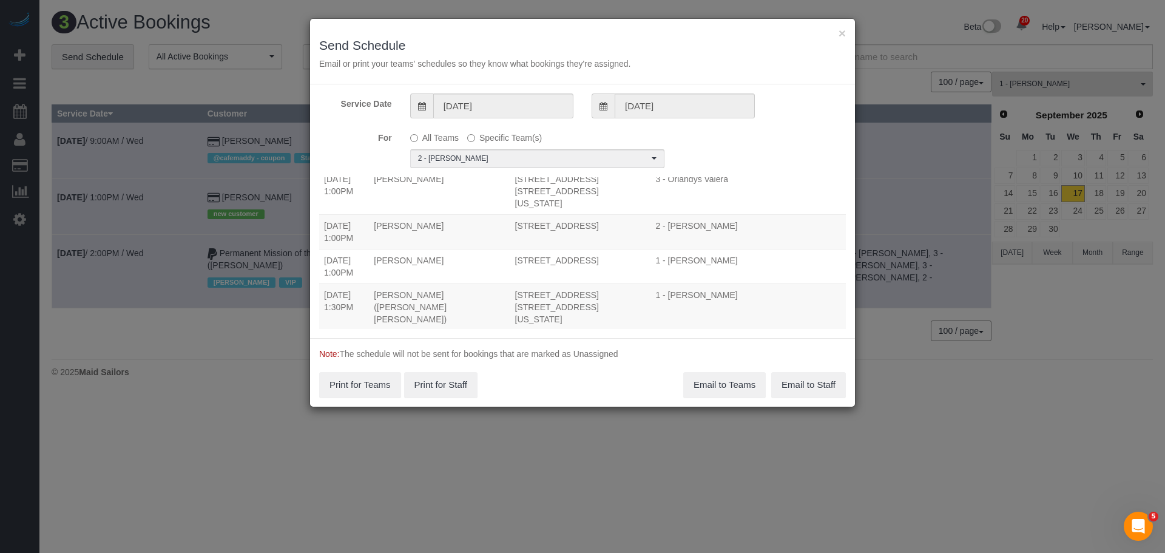
scroll to position [0, 0]
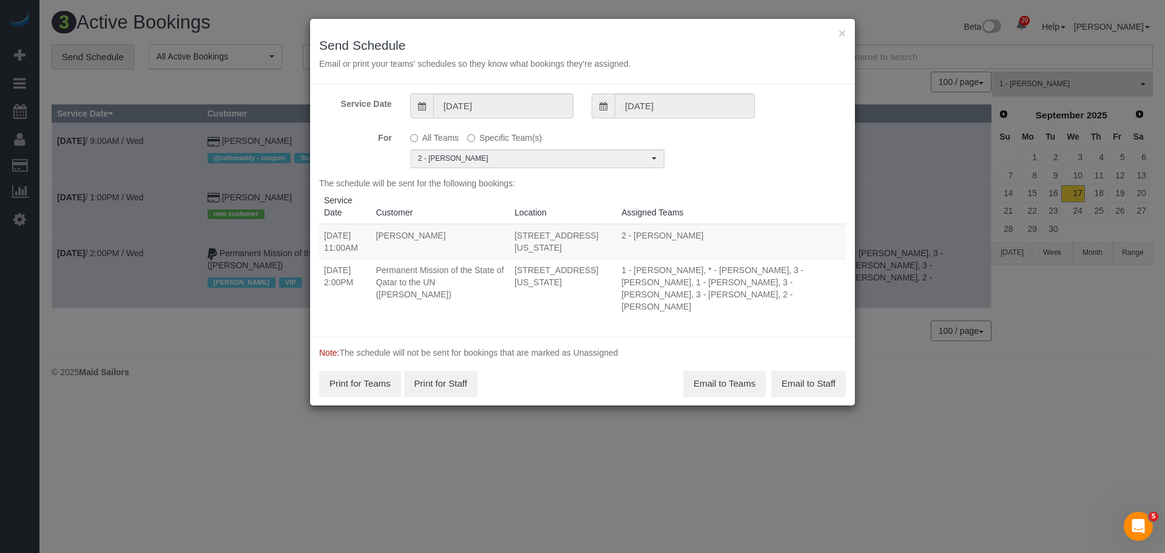
drag, startPoint x: 323, startPoint y: 269, endPoint x: 544, endPoint y: 297, distance: 222.6
click at [544, 297] on tr "09/17/2025 2:00PM Permanent Mission of the State of Qatar to the UN (Yahya Al R…" at bounding box center [582, 287] width 527 height 59
copy tr "[DATE] 2:00PM Permanent Mission of the State of [GEOGRAPHIC_DATA] to the UN ([P…"
click at [701, 371] on button "Email to Teams" at bounding box center [724, 383] width 83 height 25
